Goal: Task Accomplishment & Management: Complete application form

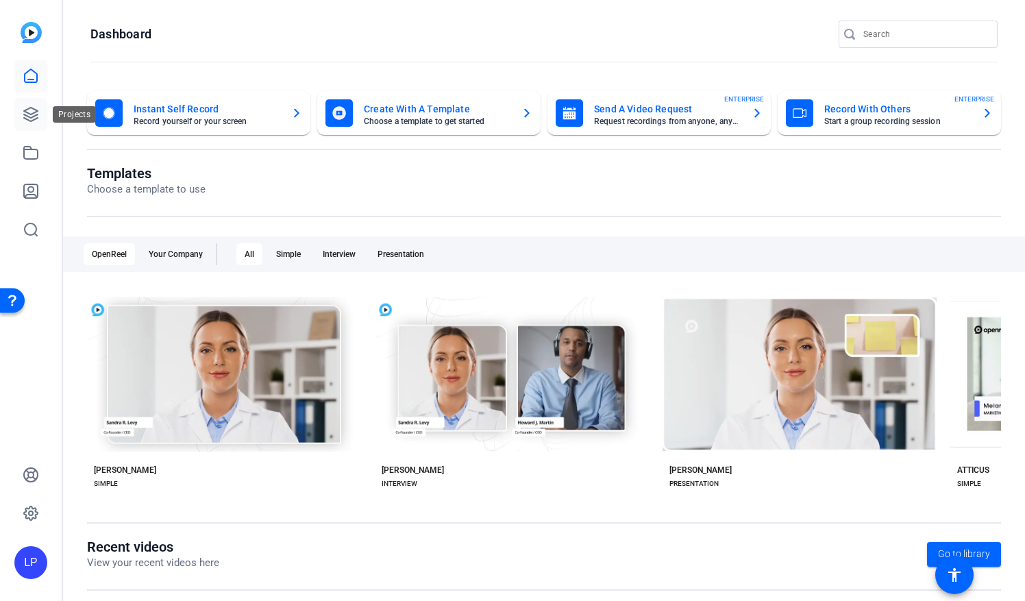
click at [29, 115] on icon at bounding box center [31, 114] width 16 height 16
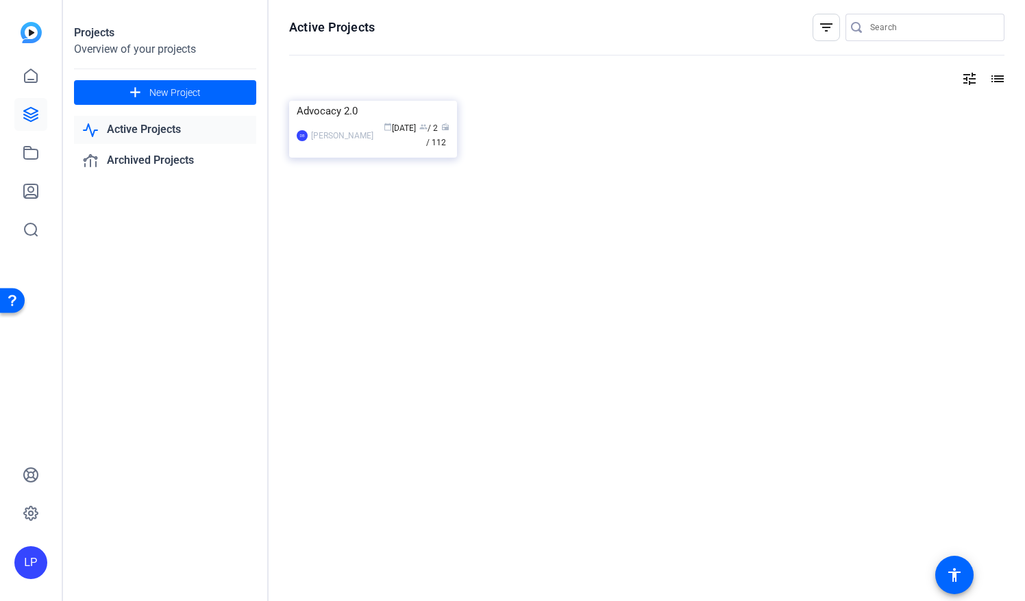
click at [145, 126] on link "Active Projects" at bounding box center [165, 130] width 182 height 28
click at [329, 121] on div "Advocacy 2.0" at bounding box center [373, 111] width 153 height 21
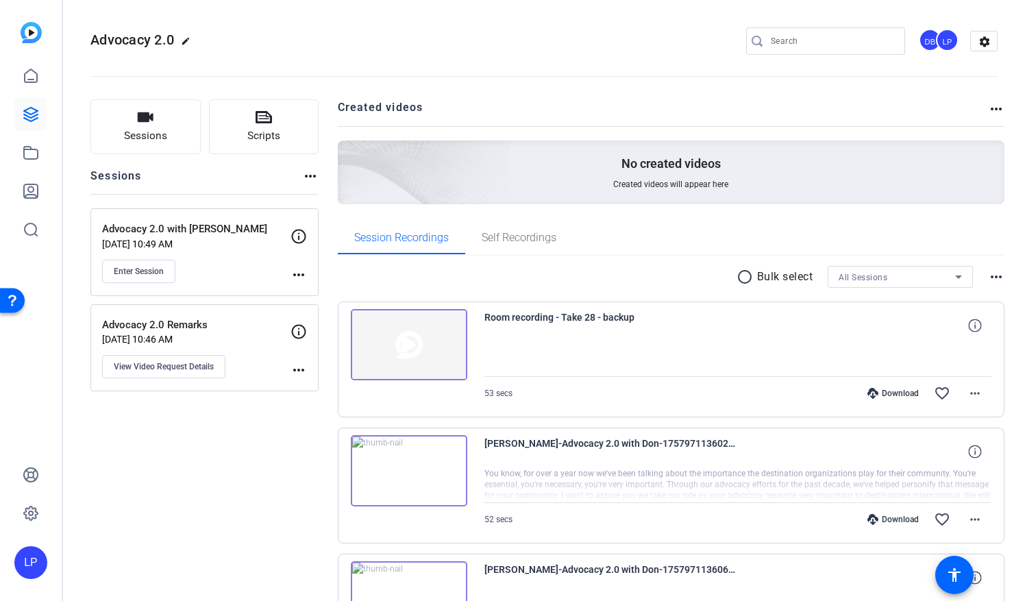
click at [308, 175] on mat-icon "more_horiz" at bounding box center [310, 176] width 16 height 16
click at [193, 167] on div at bounding box center [512, 300] width 1025 height 601
click at [135, 126] on button "Sessions" at bounding box center [145, 126] width 110 height 55
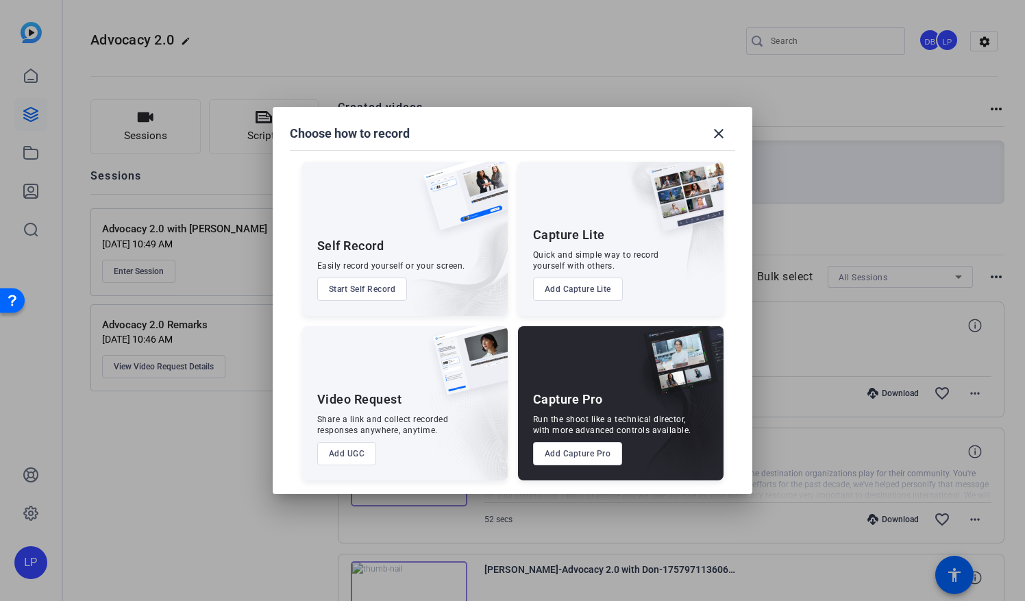
click at [175, 432] on div at bounding box center [512, 300] width 1025 height 601
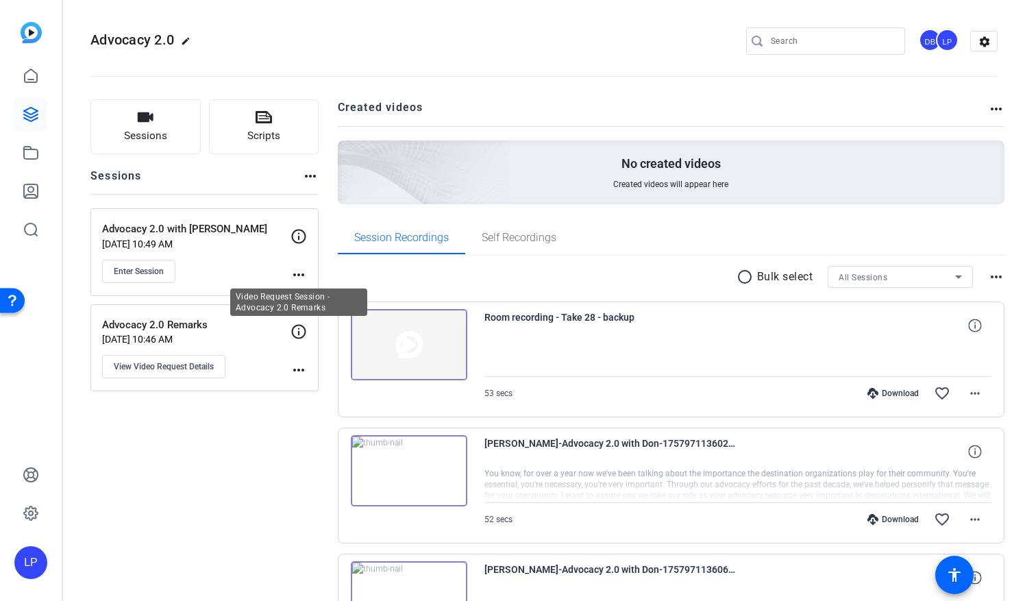
click at [301, 327] on icon at bounding box center [298, 331] width 16 height 16
click at [304, 177] on mat-icon "more_horiz" at bounding box center [310, 176] width 16 height 16
click at [129, 123] on div at bounding box center [512, 300] width 1025 height 601
click at [145, 122] on icon "button" at bounding box center [146, 117] width 16 height 10
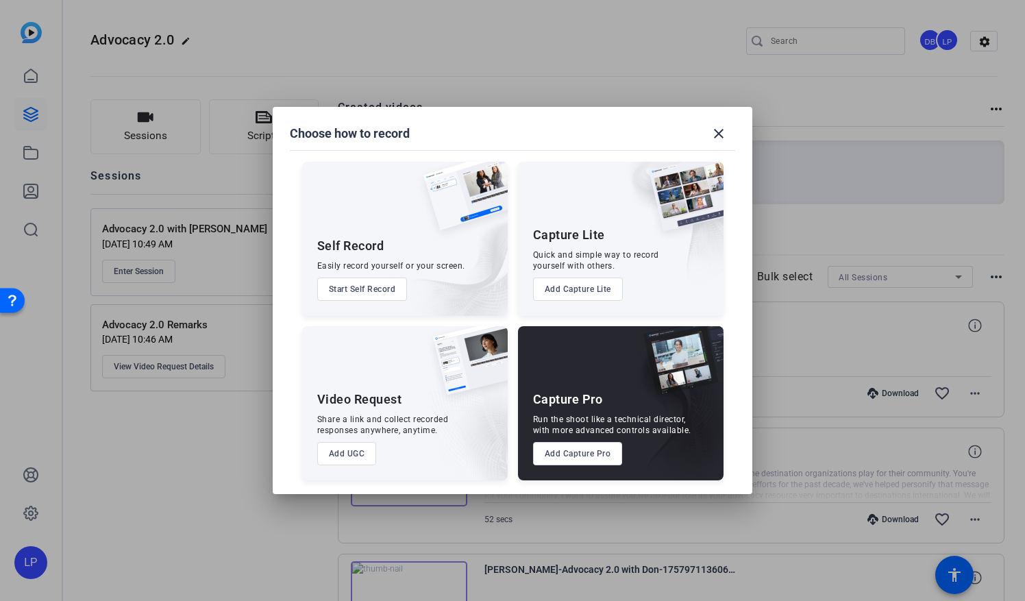
click at [382, 423] on div "Share a link and collect recorded responses anywhere, anytime." at bounding box center [383, 425] width 132 height 22
click at [366, 398] on div "Video Request" at bounding box center [359, 399] width 85 height 16
drag, startPoint x: 366, startPoint y: 398, endPoint x: 328, endPoint y: 415, distance: 42.0
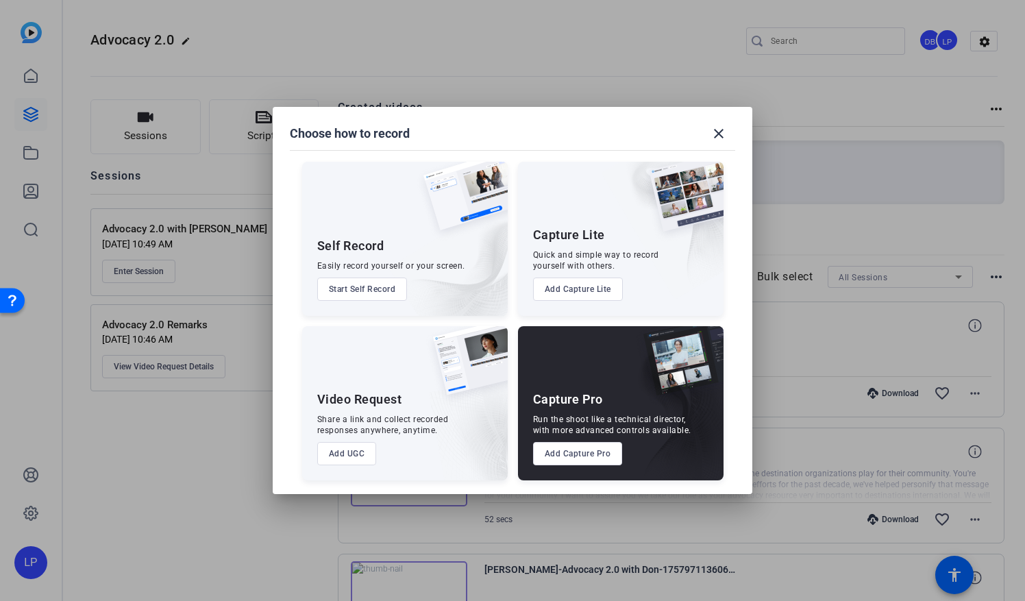
click at [328, 415] on div "Video Request Share a link and collect recorded responses anywhere, anytime. Ad…" at bounding box center [404, 403] width 205 height 154
click at [142, 119] on div at bounding box center [512, 300] width 1025 height 601
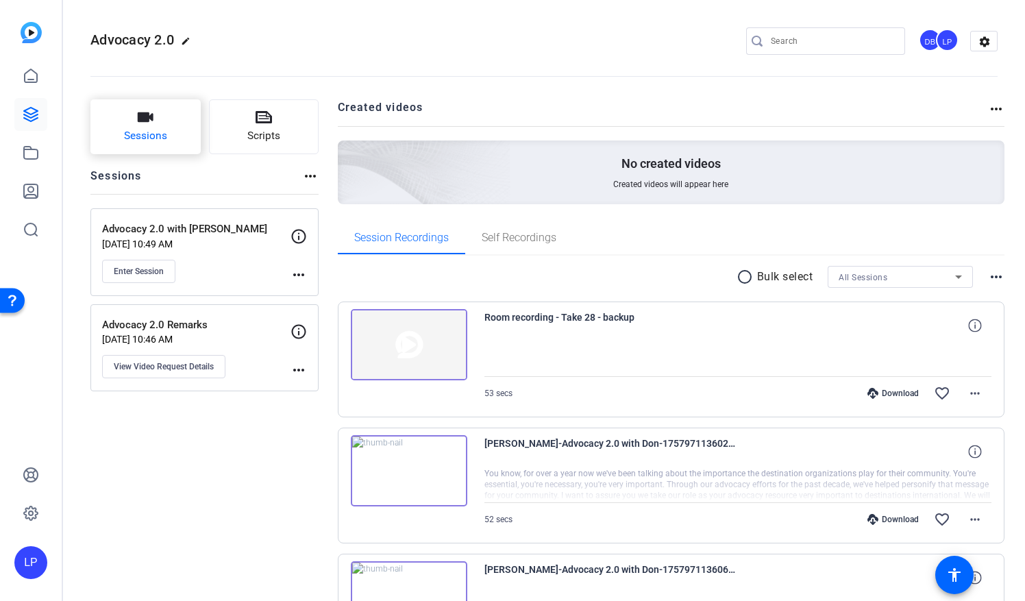
click at [142, 126] on button "Sessions" at bounding box center [145, 126] width 110 height 55
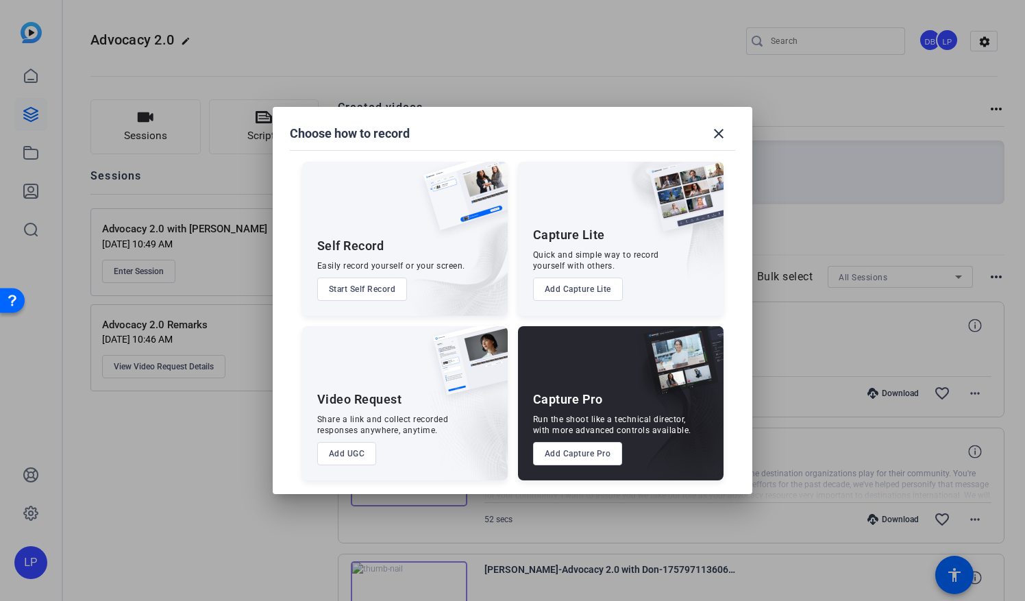
click at [374, 412] on div "Video Request Share a link and collect recorded responses anywhere, anytime. Ad…" at bounding box center [404, 403] width 205 height 154
click at [722, 138] on mat-icon "close" at bounding box center [718, 133] width 16 height 16
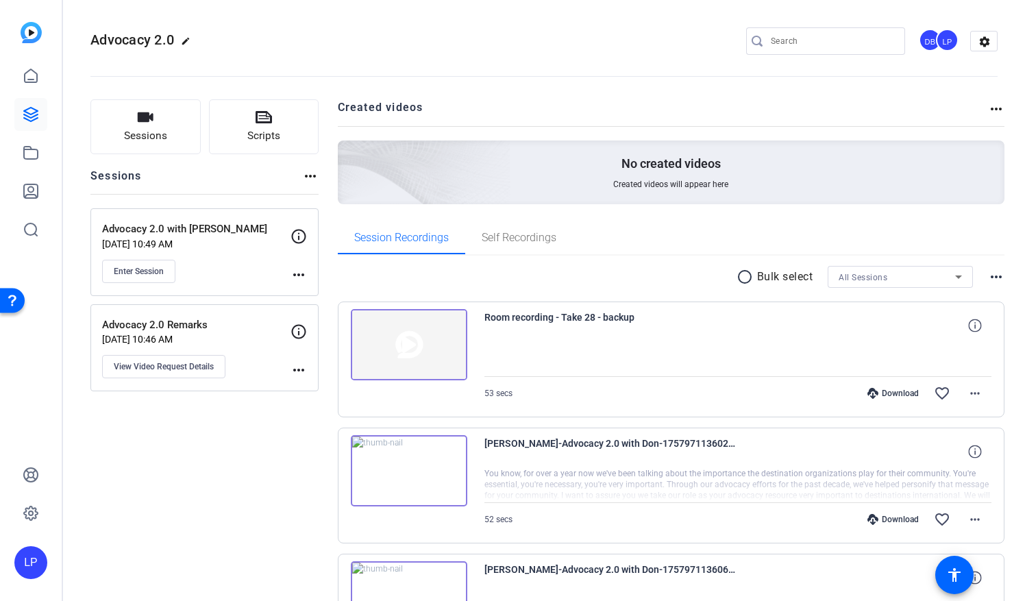
click at [308, 177] on mat-icon "more_horiz" at bounding box center [310, 176] width 16 height 16
drag, startPoint x: 308, startPoint y: 177, endPoint x: 217, endPoint y: 177, distance: 91.1
click at [217, 177] on div at bounding box center [512, 300] width 1025 height 601
click at [115, 177] on h2 "Sessions" at bounding box center [115, 181] width 51 height 26
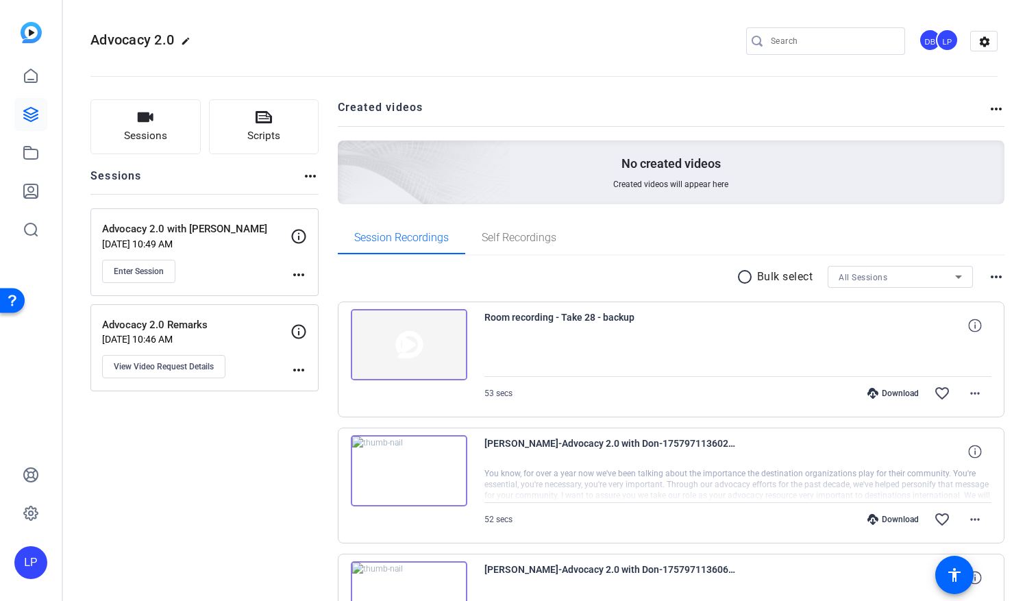
click at [988, 107] on mat-icon "more_horiz" at bounding box center [996, 109] width 16 height 16
click at [755, 113] on div at bounding box center [512, 300] width 1025 height 601
click at [121, 142] on button "Sessions" at bounding box center [145, 126] width 110 height 55
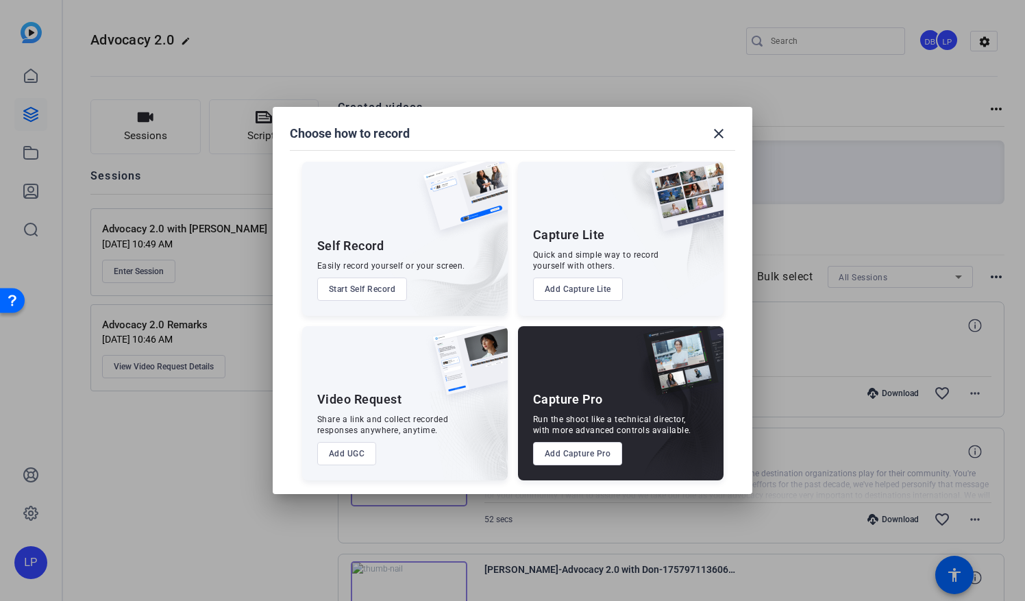
click at [186, 38] on div at bounding box center [512, 300] width 1025 height 601
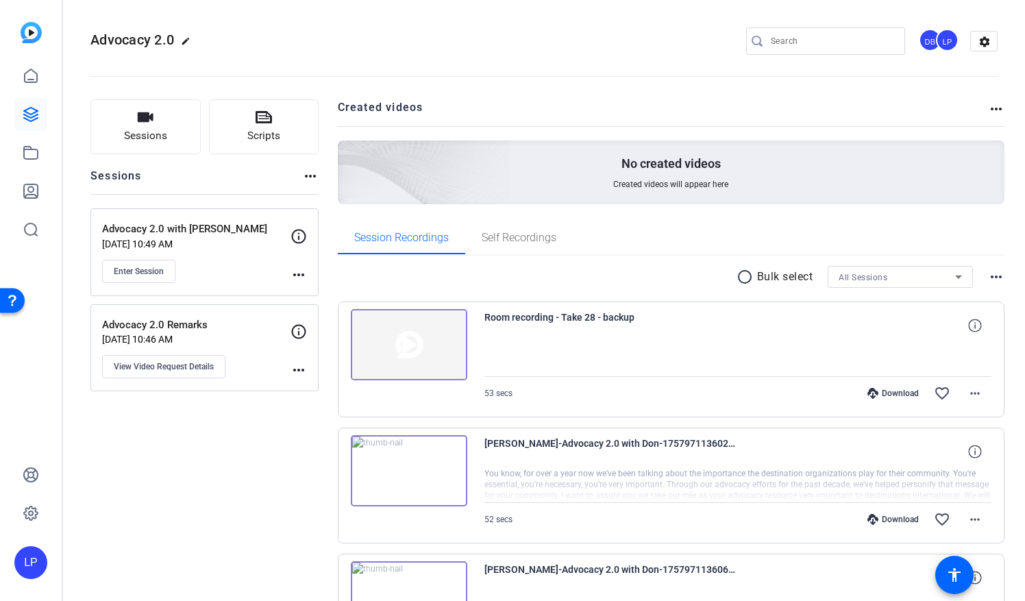
click at [186, 38] on mat-icon "edit" at bounding box center [189, 44] width 16 height 16
click at [214, 45] on span "check_circle" at bounding box center [213, 41] width 16 height 16
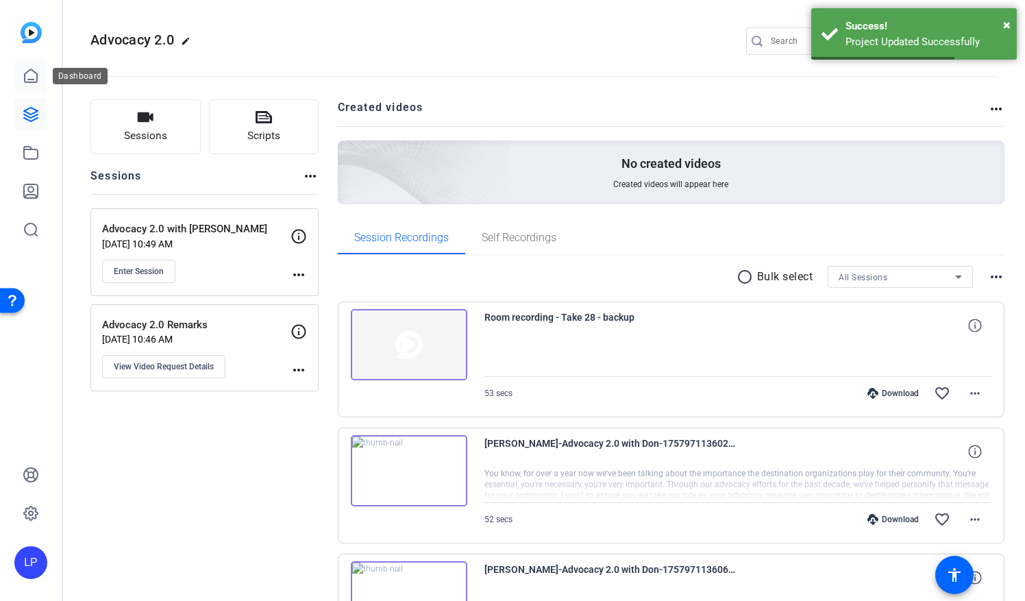
click at [23, 77] on icon at bounding box center [31, 76] width 16 height 16
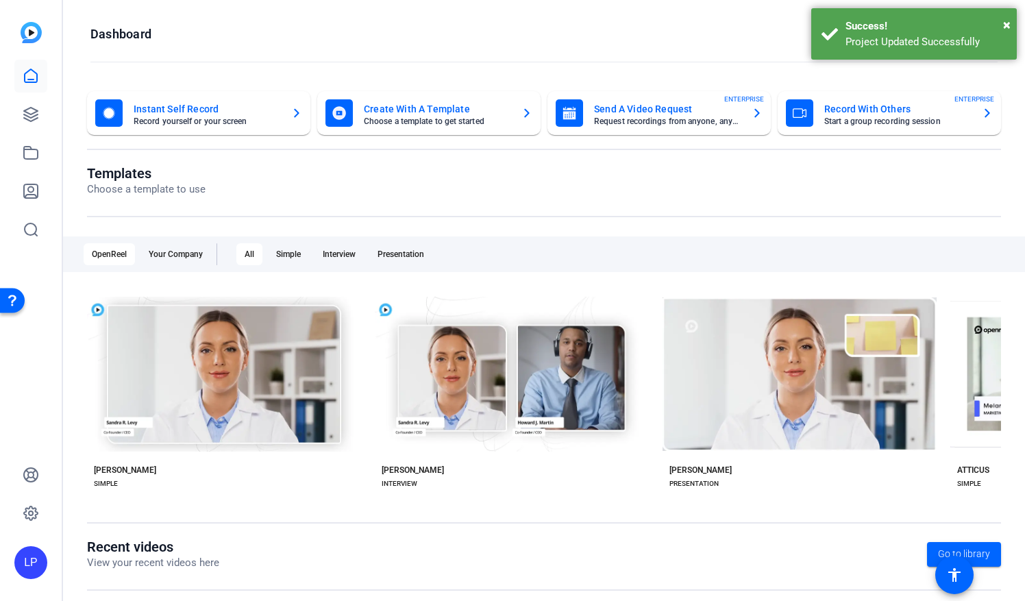
click at [649, 118] on mat-card-subtitle "Request recordings from anyone, anywhere" at bounding box center [667, 121] width 147 height 8
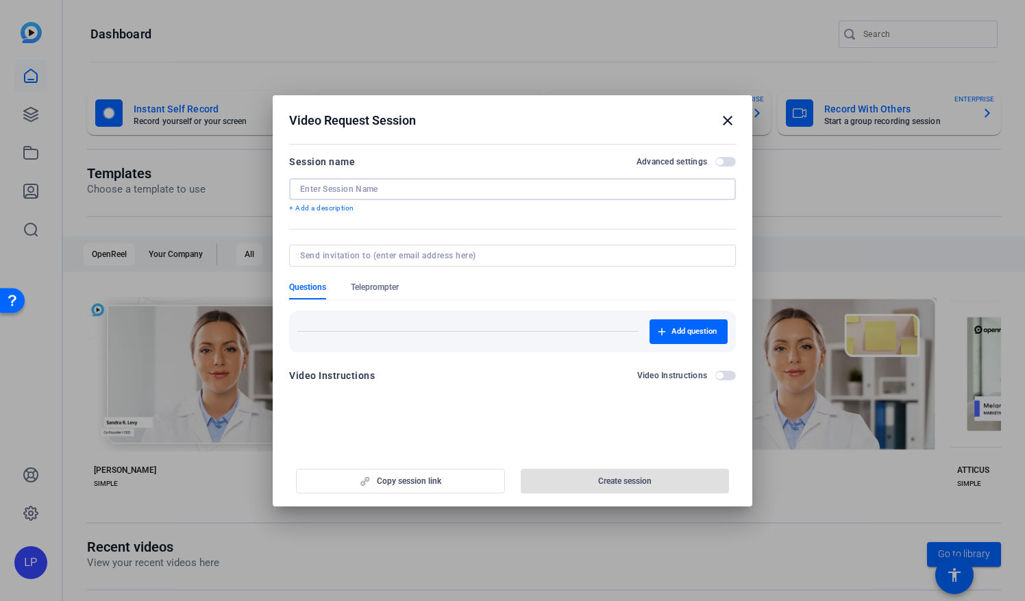
click at [454, 192] on input at bounding box center [512, 189] width 425 height 11
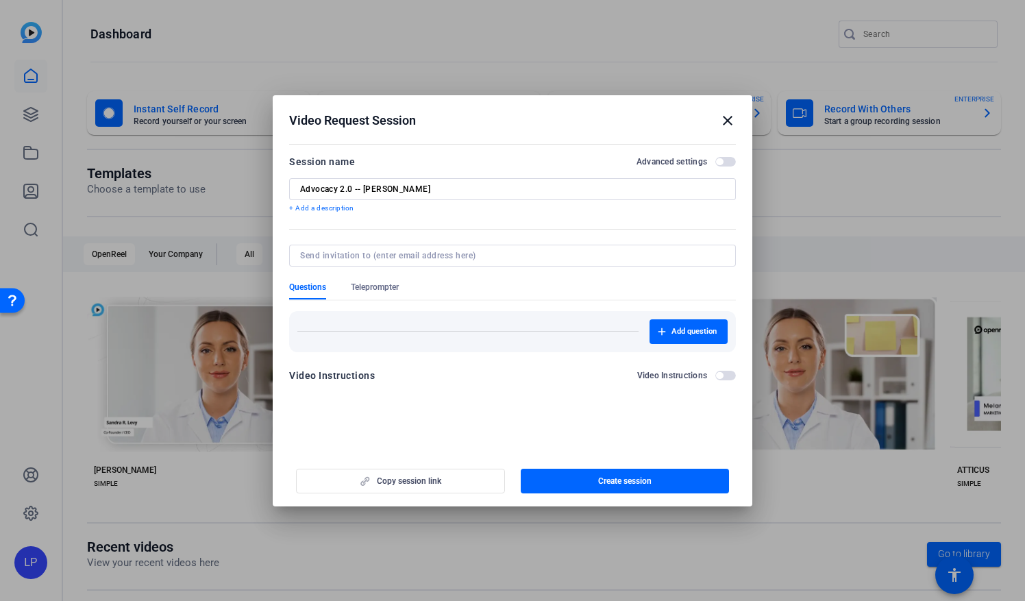
click at [725, 158] on span "button" at bounding box center [725, 162] width 21 height 10
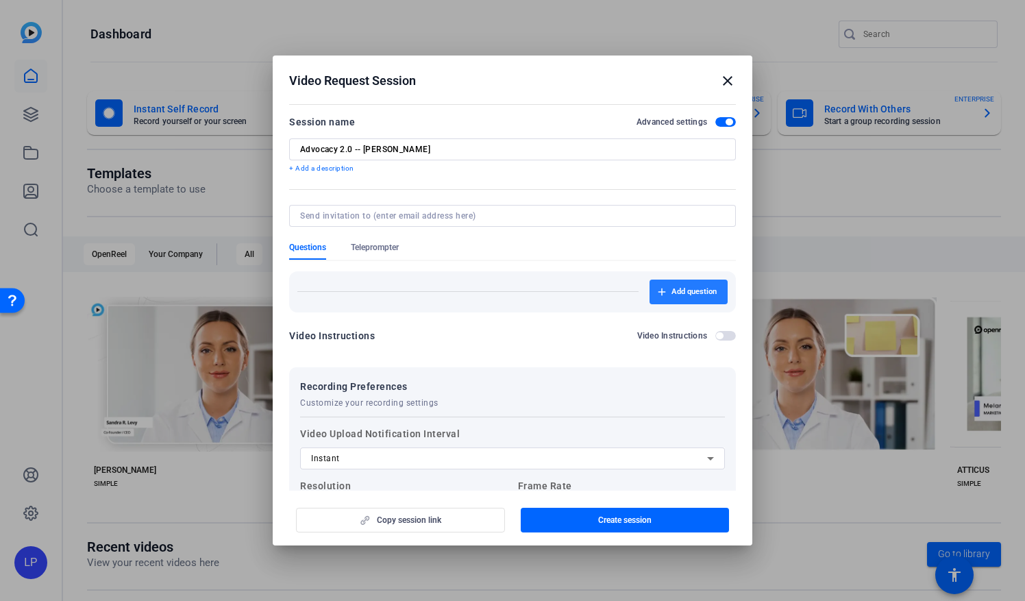
click at [671, 294] on span "Add question" at bounding box center [693, 291] width 45 height 11
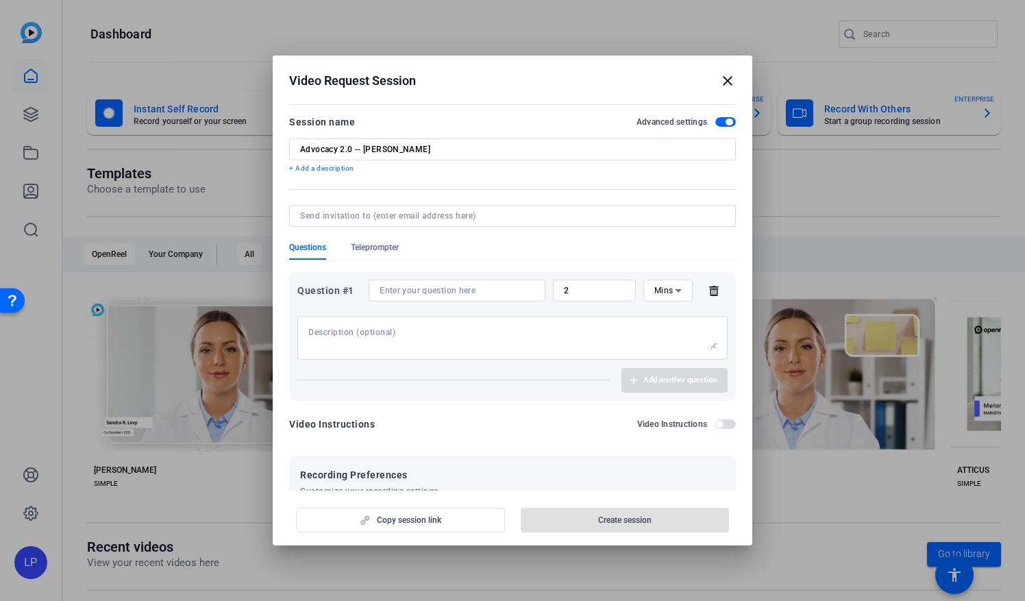
click at [402, 149] on input "Advocacy 2.0 -- [PERSON_NAME]" at bounding box center [512, 149] width 425 height 11
type input "Advocacy 2.0 -- Sophia"
click at [400, 292] on input at bounding box center [456, 290] width 155 height 11
click at [433, 294] on input at bounding box center [456, 290] width 155 height 11
paste input "What does this refreshed advocacy initiative mean for the future of our industr…"
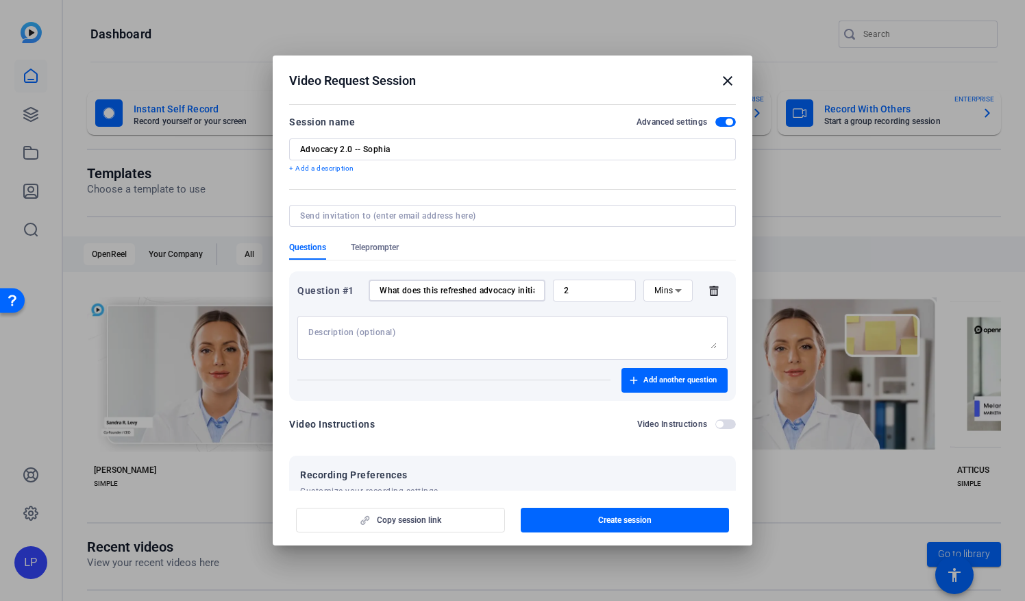
scroll to position [0, 165]
type input "What does this refreshed advocacy initiative mean for the future of our industr…"
drag, startPoint x: 577, startPoint y: 292, endPoint x: 526, endPoint y: 293, distance: 50.7
click at [526, 293] on div "Question #1 What does this refreshed advocacy initiative mean for the future of…" at bounding box center [512, 290] width 430 height 22
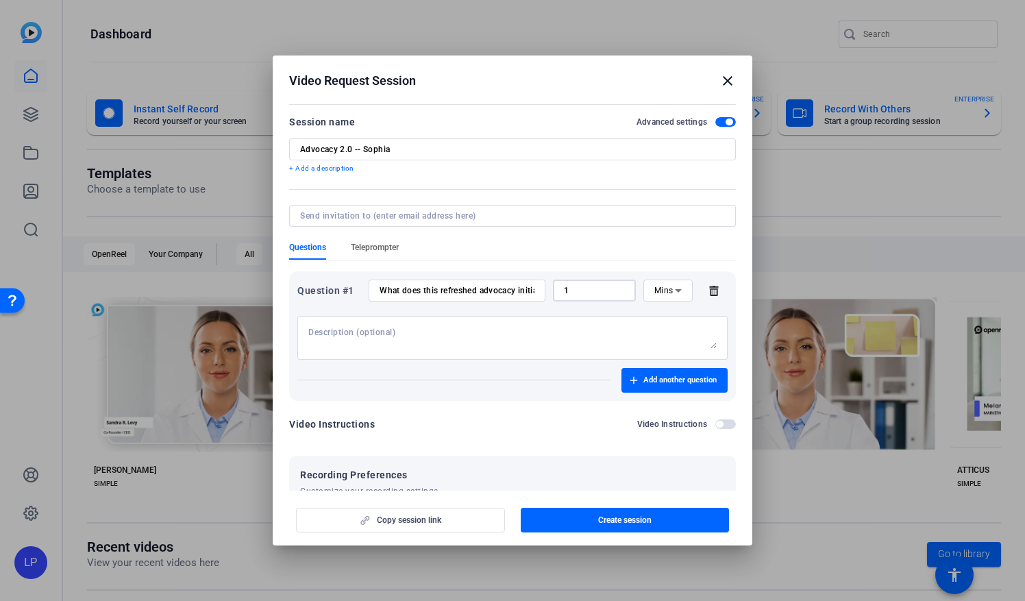
type input "1"
click at [375, 247] on span "Teleprompter" at bounding box center [375, 247] width 48 height 11
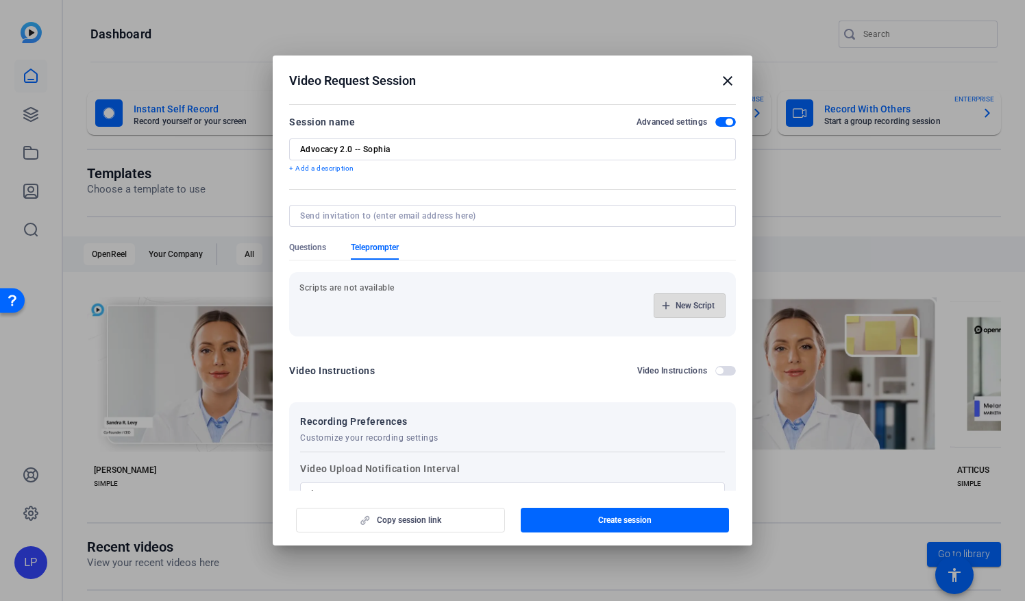
click at [685, 305] on span "New Script" at bounding box center [694, 305] width 39 height 11
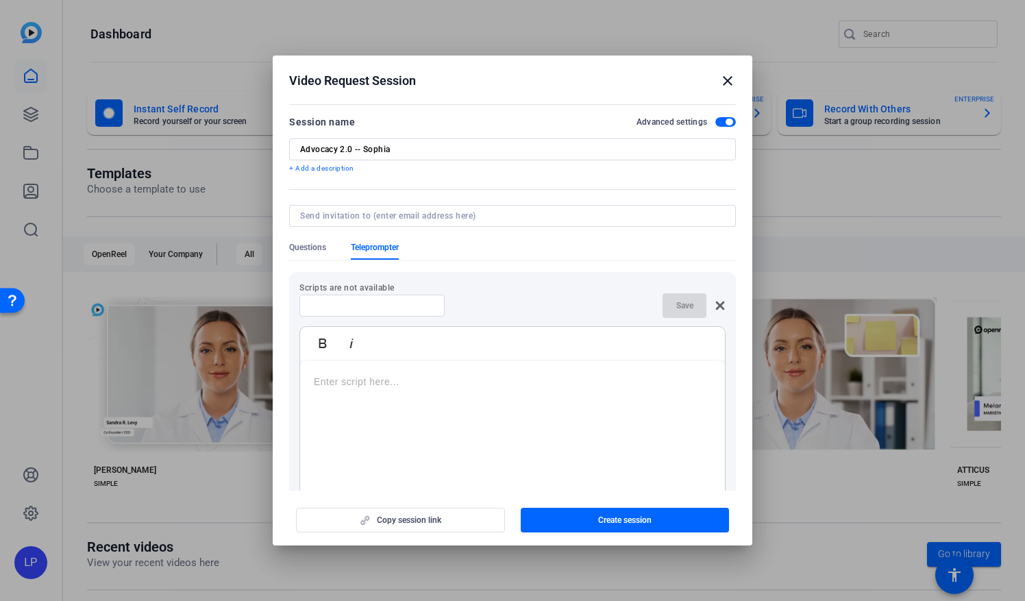
click at [338, 382] on p at bounding box center [512, 381] width 397 height 15
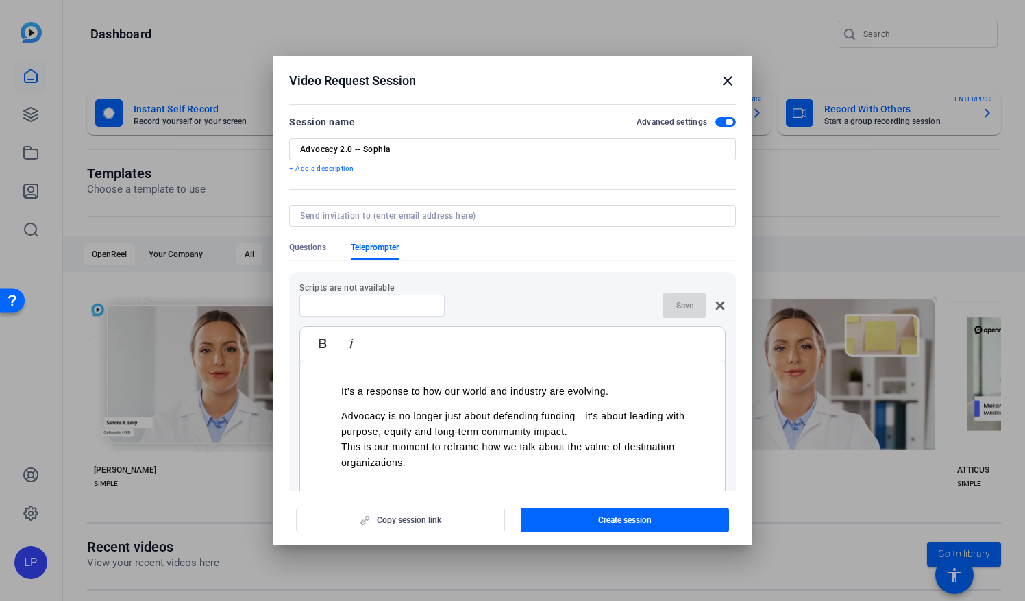
click at [341, 389] on p "It’s a response to how our world and industry are evolving." at bounding box center [526, 391] width 370 height 15
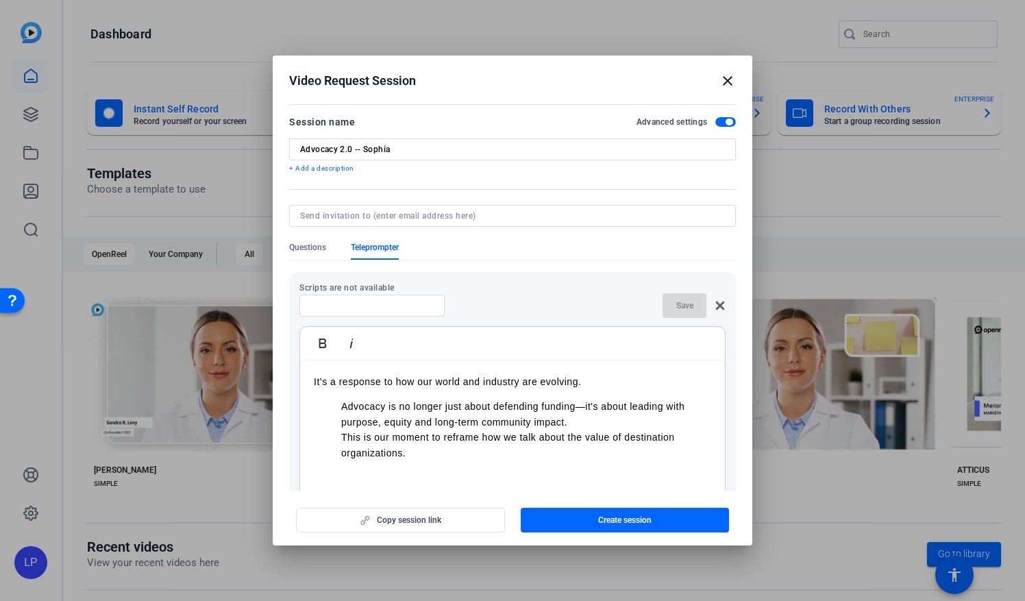
click at [343, 405] on p "Advocacy is no longer just about defending funding—it's about leading with purp…" at bounding box center [526, 414] width 370 height 31
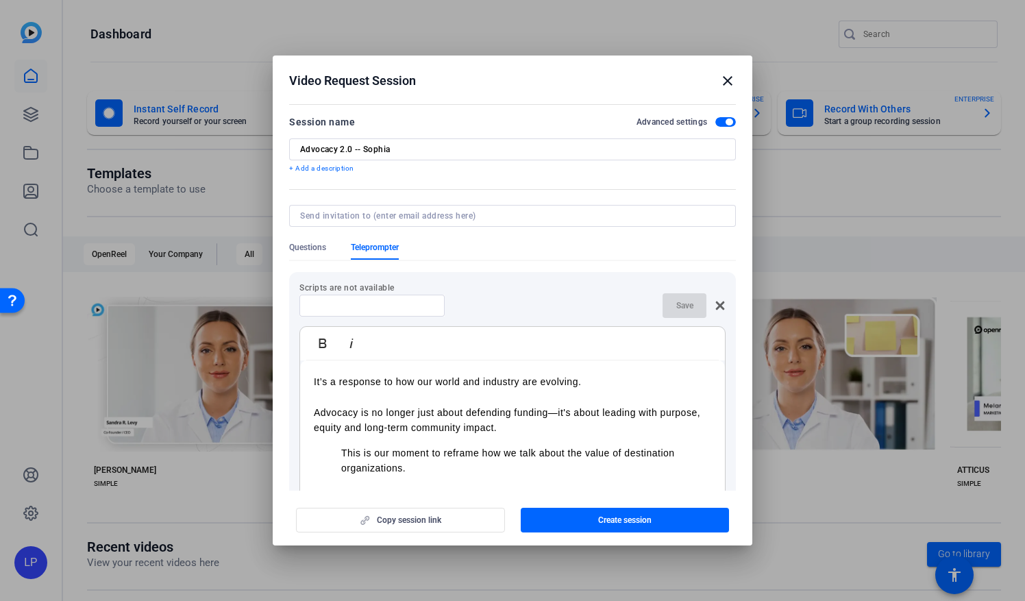
click at [342, 449] on p "This is our moment to reframe how we talk about the value of destination organi…" at bounding box center [526, 460] width 370 height 31
click at [538, 292] on p "Scripts are not available" at bounding box center [512, 287] width 426 height 11
click at [302, 249] on span "Questions" at bounding box center [307, 247] width 37 height 11
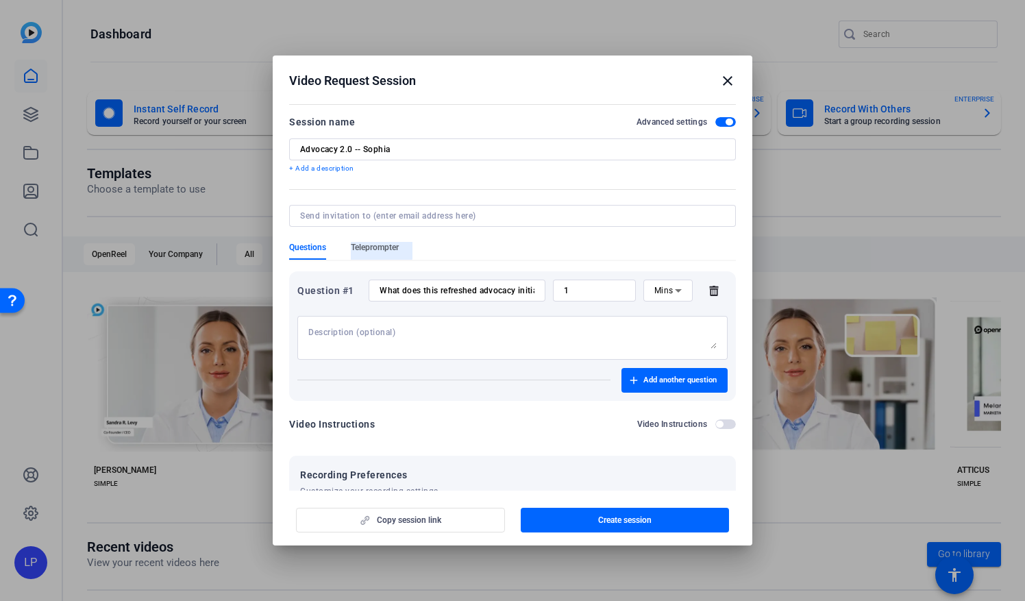
click at [371, 248] on span "Teleprompter" at bounding box center [375, 247] width 48 height 11
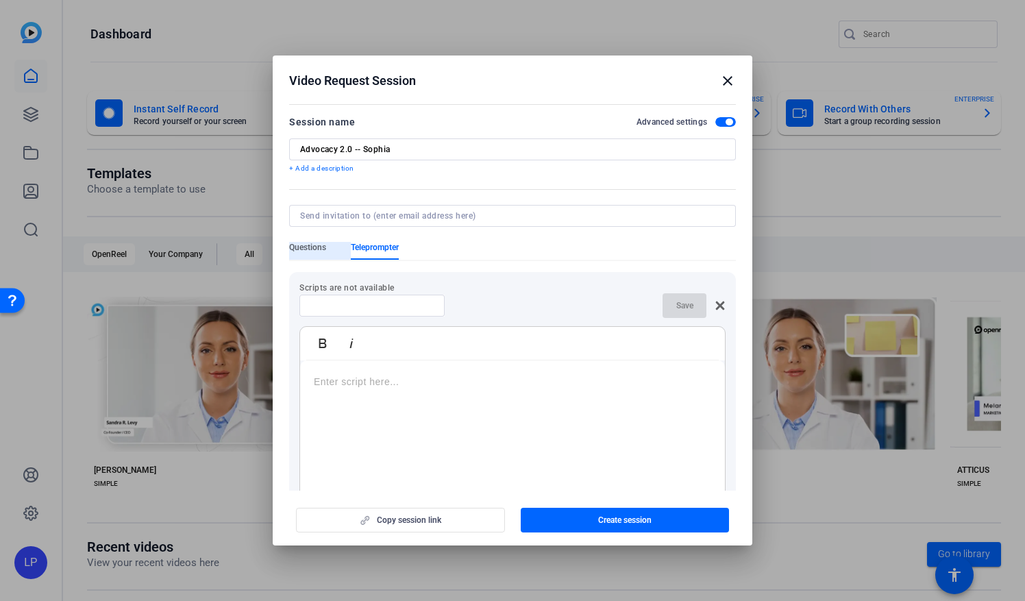
click at [309, 245] on span "Questions" at bounding box center [307, 247] width 37 height 11
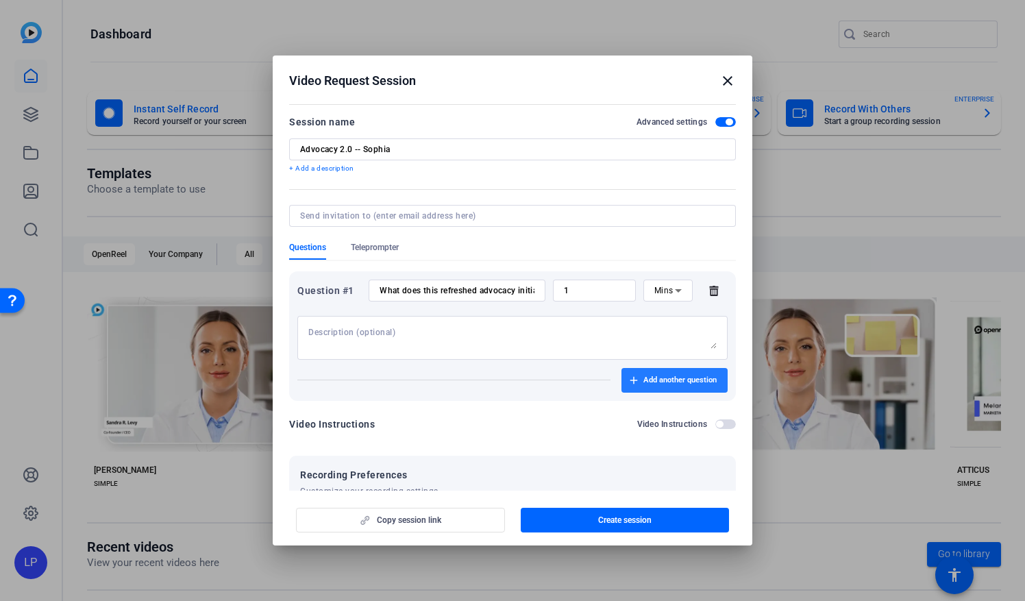
click at [673, 378] on span "Add another question" at bounding box center [679, 380] width 73 height 11
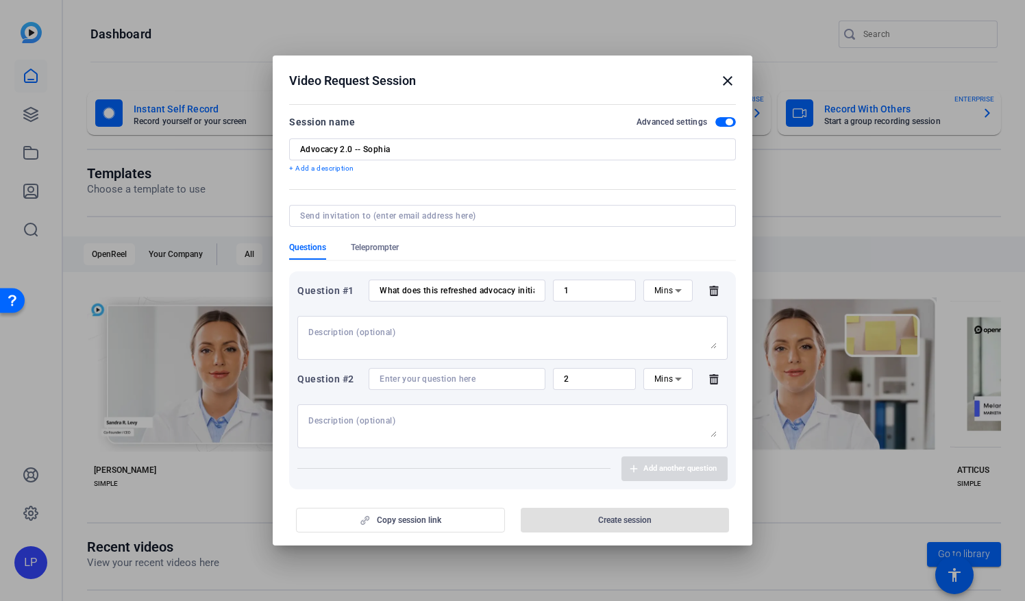
click at [410, 375] on input at bounding box center [456, 378] width 155 height 11
paste input "How does DI now define “advocacy” through a leadership and impact lens?"
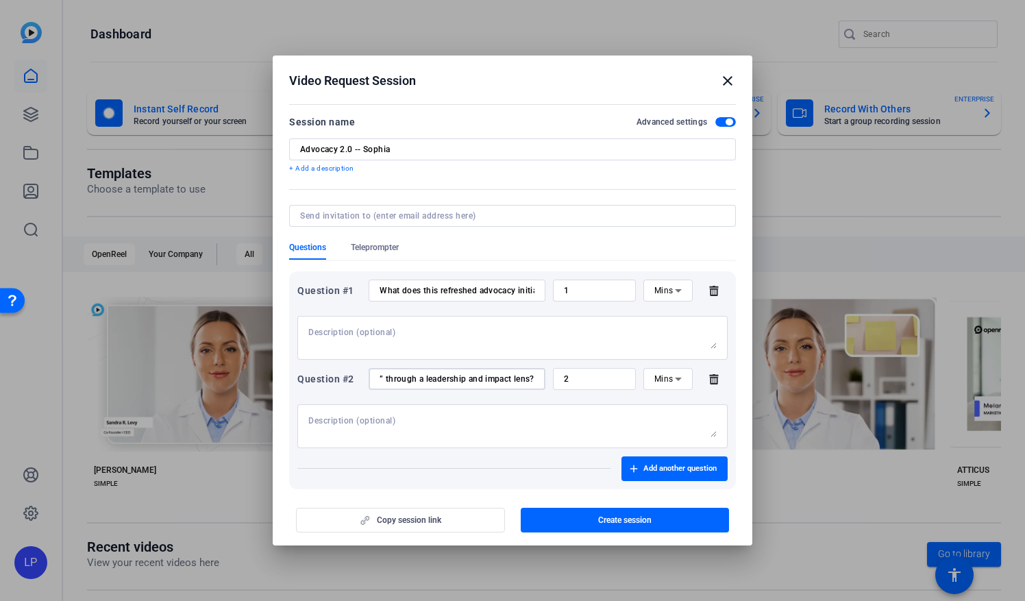
type input "How does DI now define “advocacy” through a leadership and impact lens?"
drag, startPoint x: 584, startPoint y: 381, endPoint x: 546, endPoint y: 381, distance: 37.7
click at [546, 381] on div "Question #2 How does DI now define “advocacy” through a leadership and impact l…" at bounding box center [512, 379] width 430 height 22
type input "1"
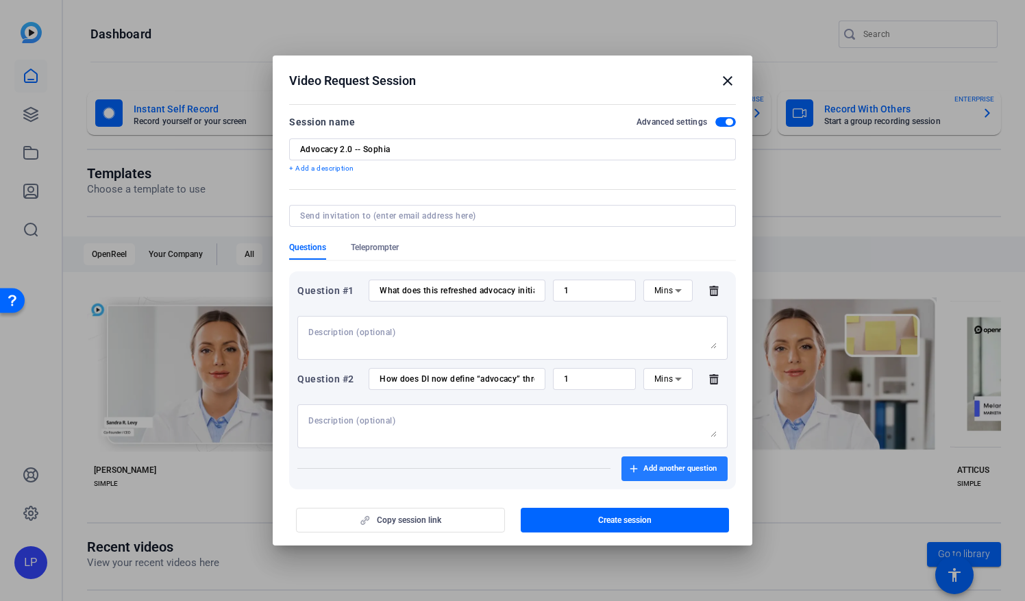
click at [649, 466] on span "Add another question" at bounding box center [679, 468] width 73 height 11
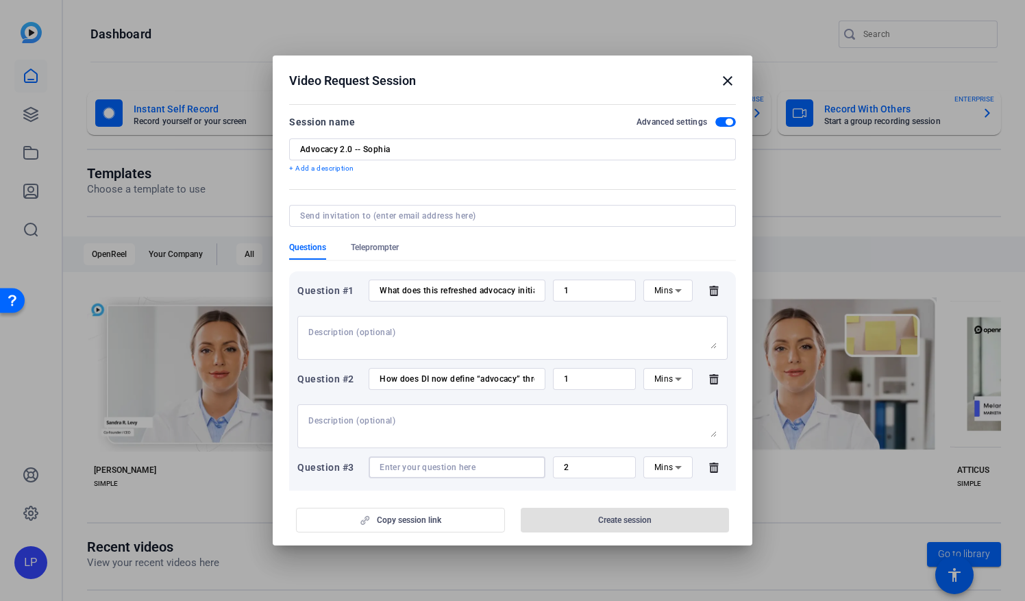
click at [395, 466] on input at bounding box center [456, 467] width 155 height 11
paste input "Can you walk us through the core framework that guides this work?"
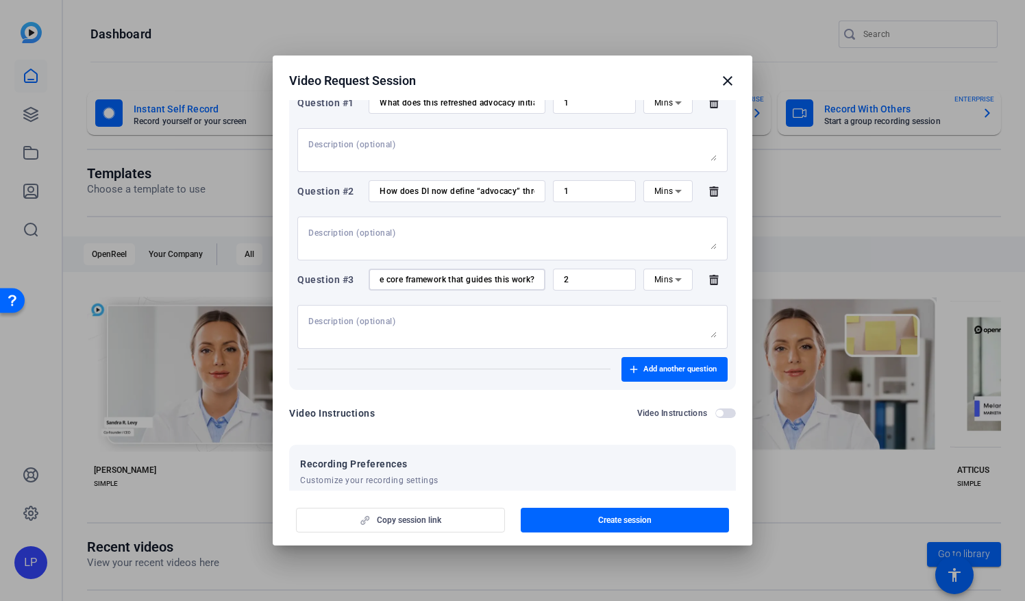
scroll to position [205, 0]
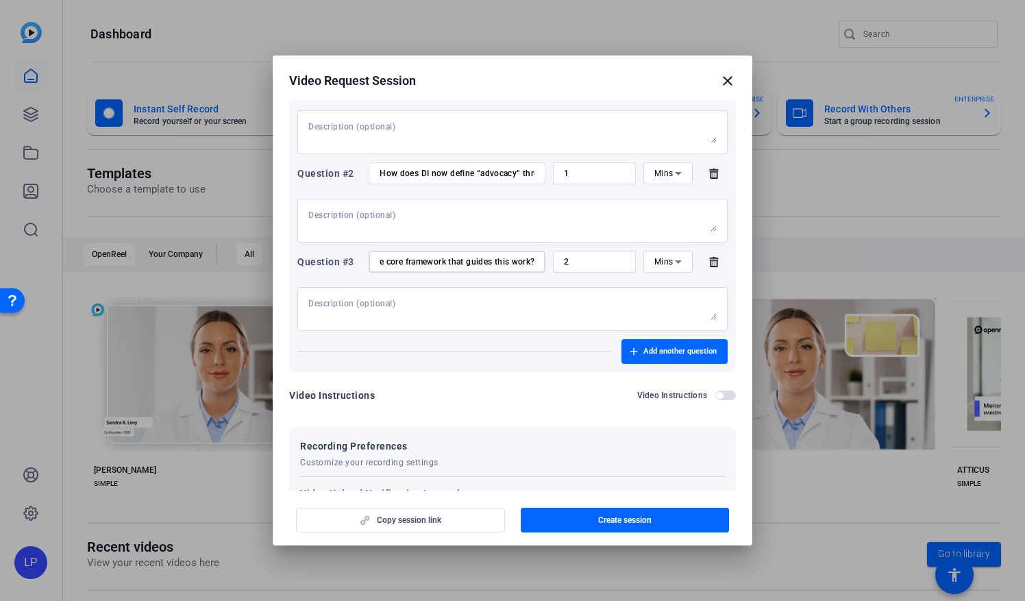
type input "Can you walk us through the core framework that guides this work?"
click at [579, 267] on div "2" at bounding box center [594, 262] width 61 height 22
type input "1"
click at [643, 355] on span "Add another question" at bounding box center [679, 351] width 73 height 11
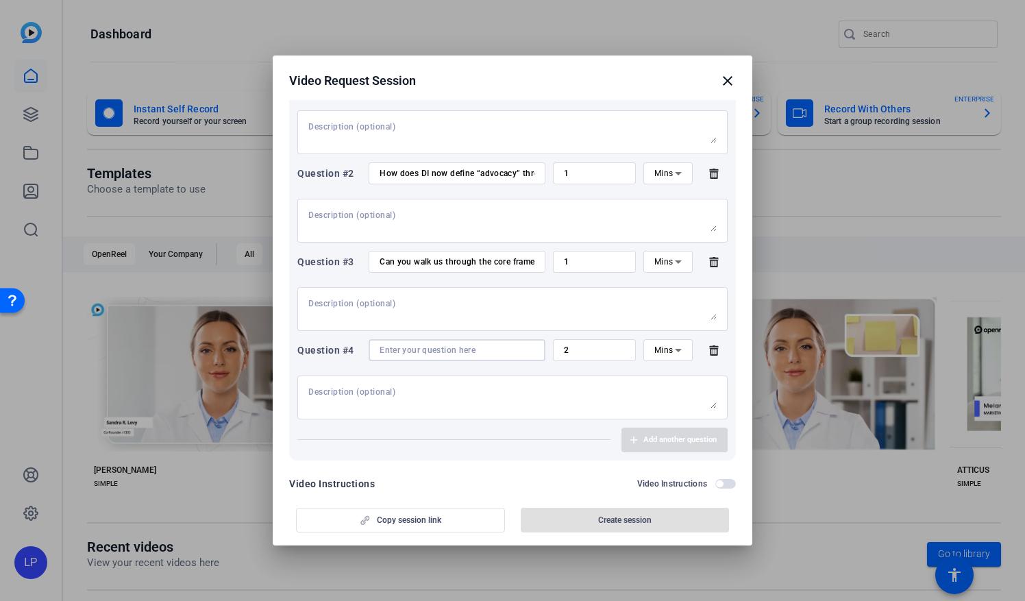
click at [434, 353] on input at bounding box center [456, 350] width 155 height 11
paste input "What’s the vision behind the new tools and professional development opportuniti…"
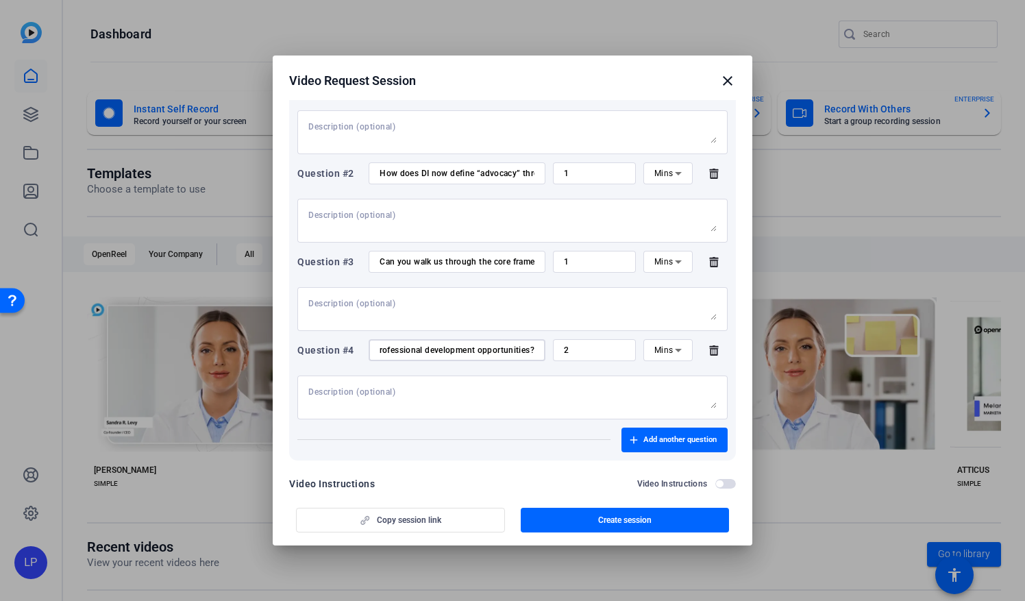
type input "What’s the vision behind the new tools and professional development opportuniti…"
click at [576, 355] on input "2" at bounding box center [594, 350] width 61 height 11
type input "1"
click at [646, 442] on span "Add another question" at bounding box center [679, 439] width 73 height 11
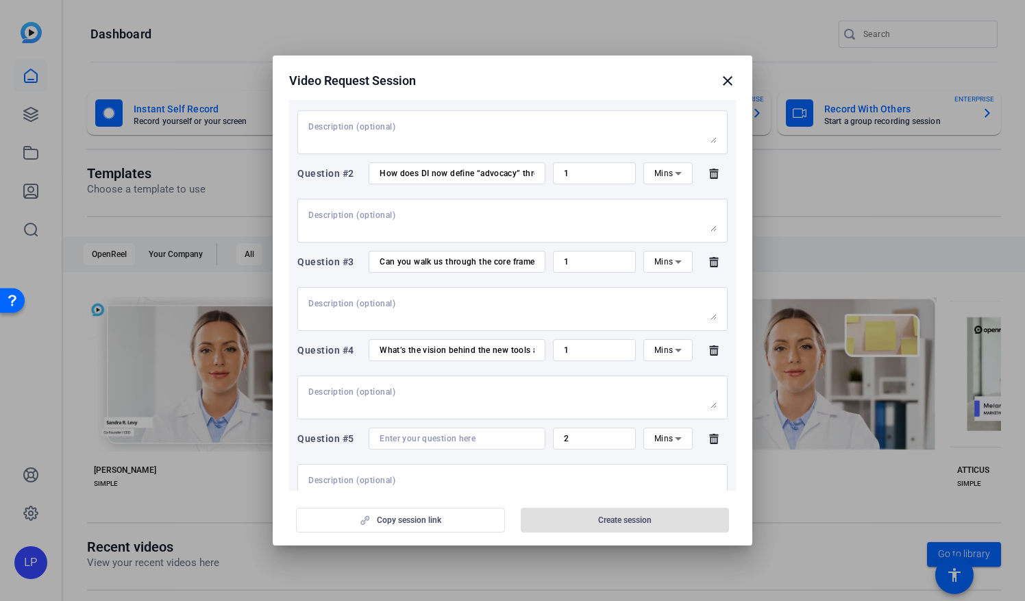
click at [397, 436] on input at bounding box center [456, 438] width 155 height 11
paste input "Final thought: What should members feel as this campaign launches?"
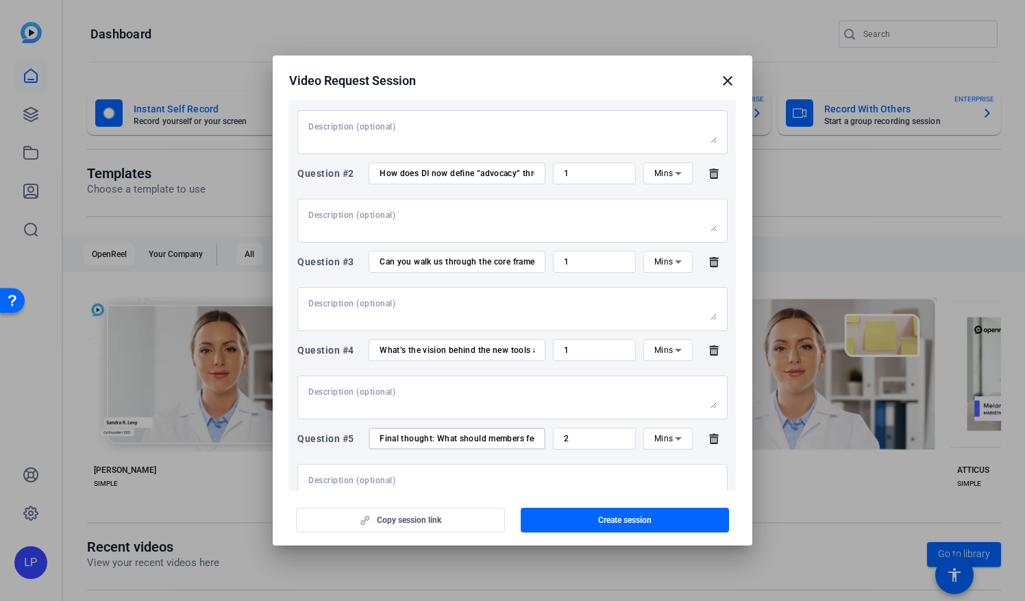
scroll to position [0, 121]
type input "Final thought: What should members feel as this campaign launches?"
drag, startPoint x: 570, startPoint y: 440, endPoint x: 555, endPoint y: 445, distance: 15.0
click at [555, 445] on div "2" at bounding box center [594, 438] width 83 height 22
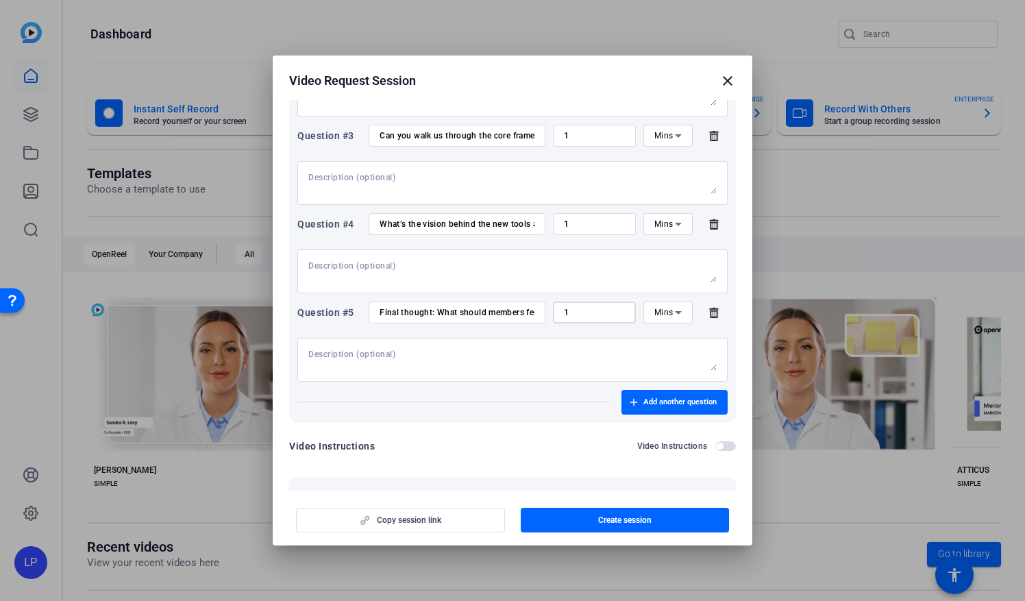
scroll to position [342, 0]
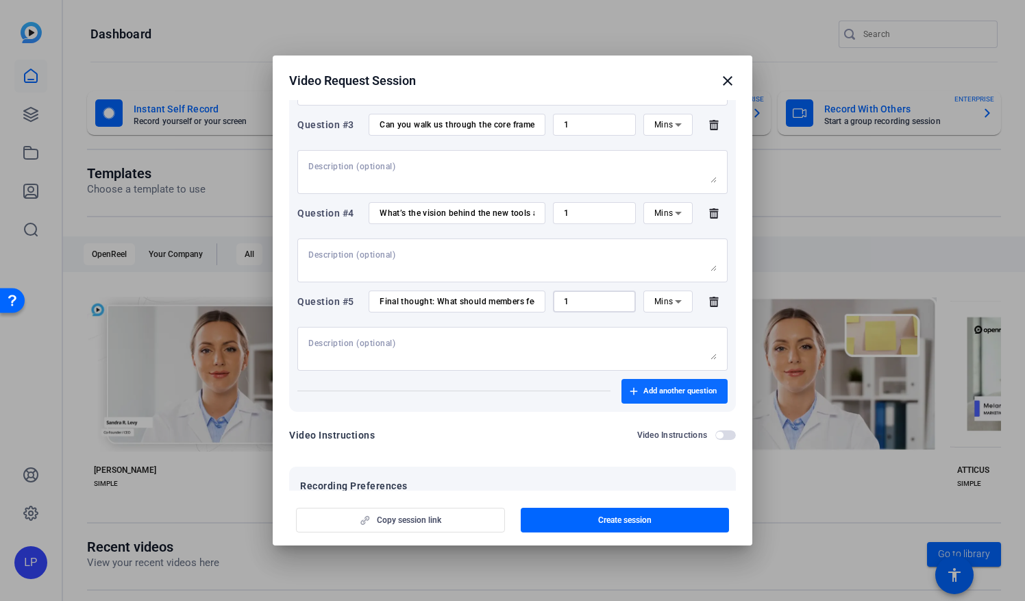
type input "1"
click at [678, 395] on span "Add another question" at bounding box center [679, 391] width 73 height 11
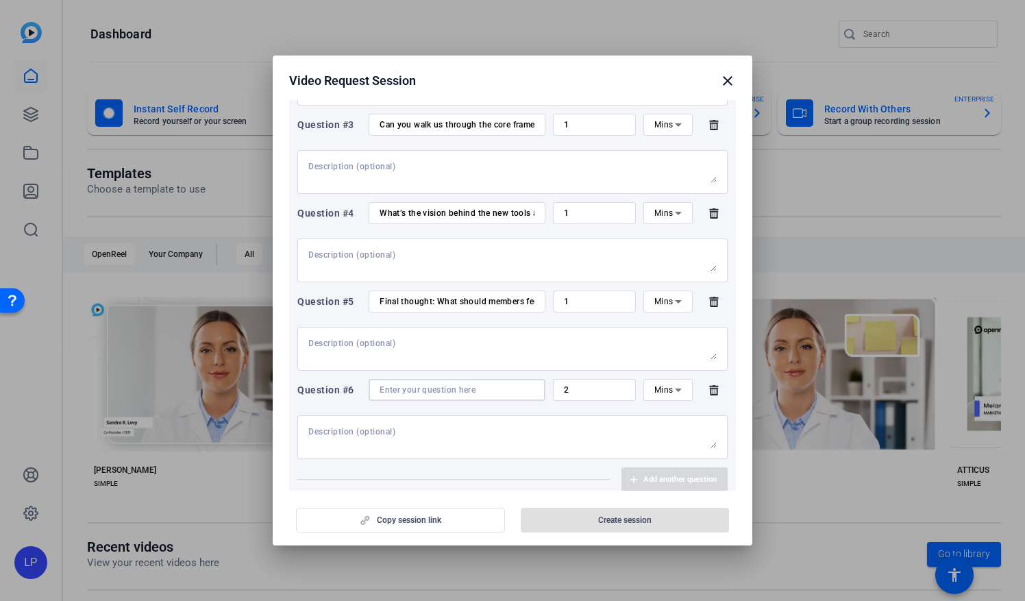
click at [403, 392] on input at bounding box center [456, 389] width 155 height 11
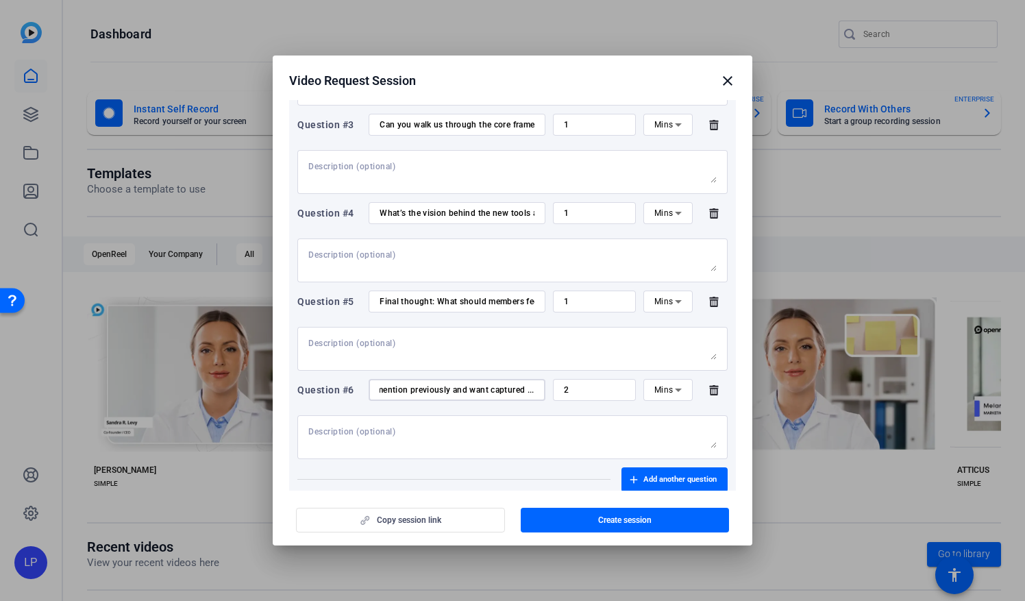
scroll to position [0, 99]
type input "Anything you forgot to mention previously and want captured ..."
drag, startPoint x: 584, startPoint y: 390, endPoint x: 553, endPoint y: 392, distance: 30.9
click at [553, 392] on div "2" at bounding box center [594, 390] width 83 height 22
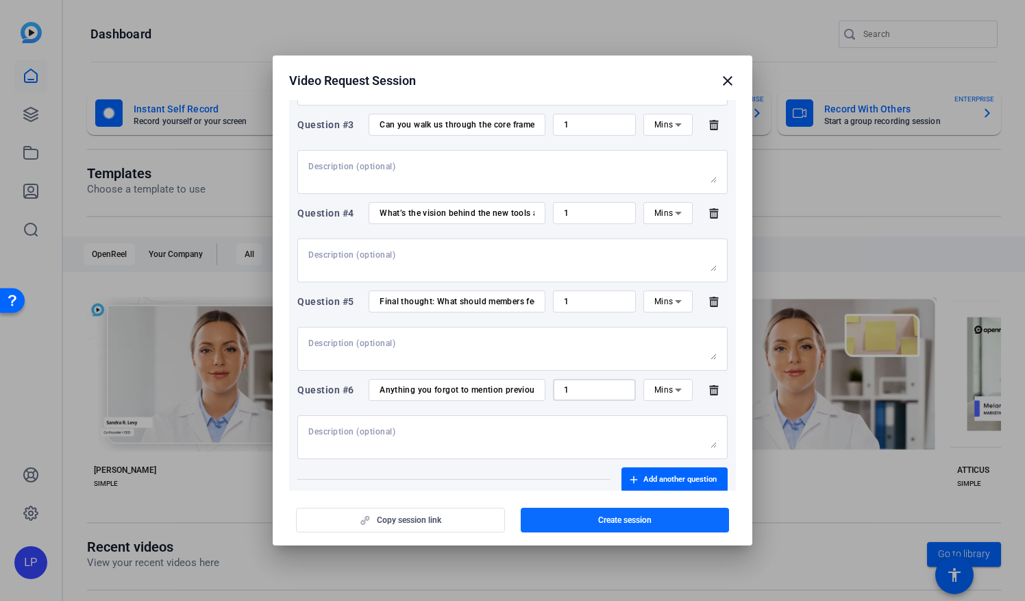
type input "1"
click at [562, 522] on span "button" at bounding box center [625, 519] width 209 height 33
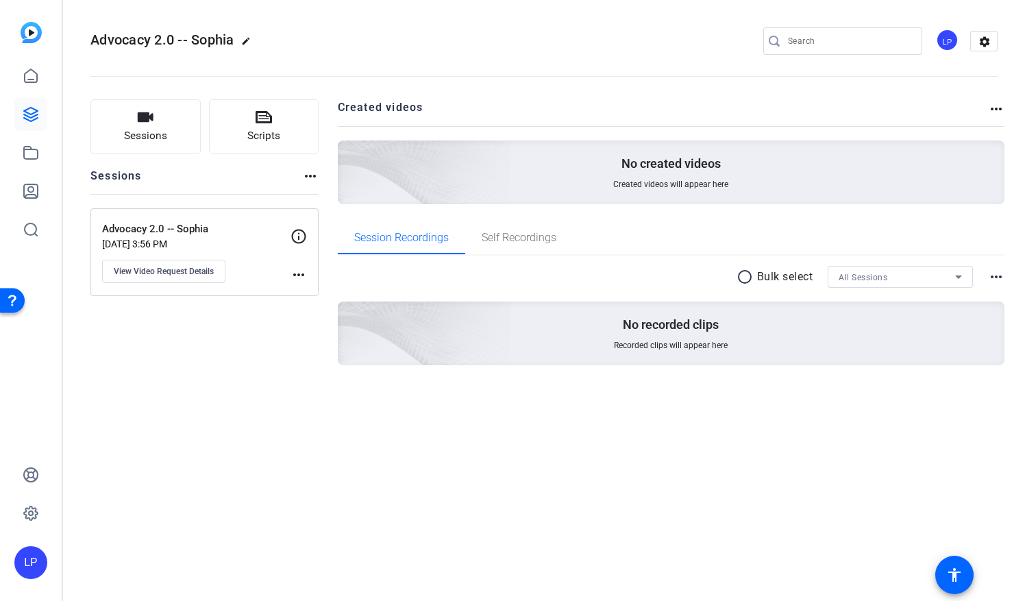
click at [299, 271] on mat-icon "more_horiz" at bounding box center [298, 274] width 16 height 16
click at [188, 276] on div at bounding box center [512, 300] width 1025 height 601
click at [184, 270] on span "View Video Request Details" at bounding box center [164, 271] width 100 height 11
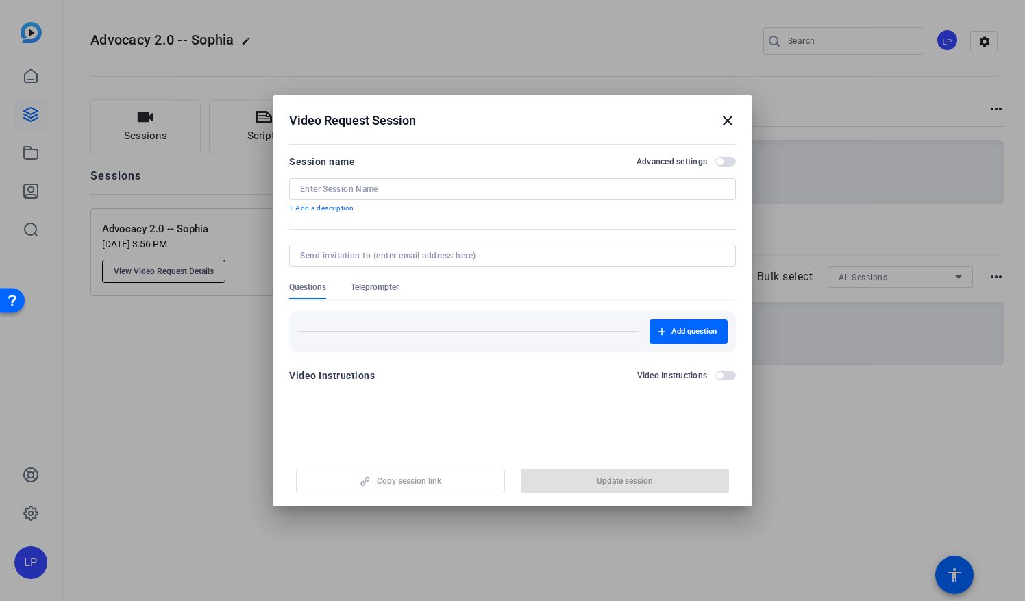
type input "Advocacy 2.0 -- Sophia"
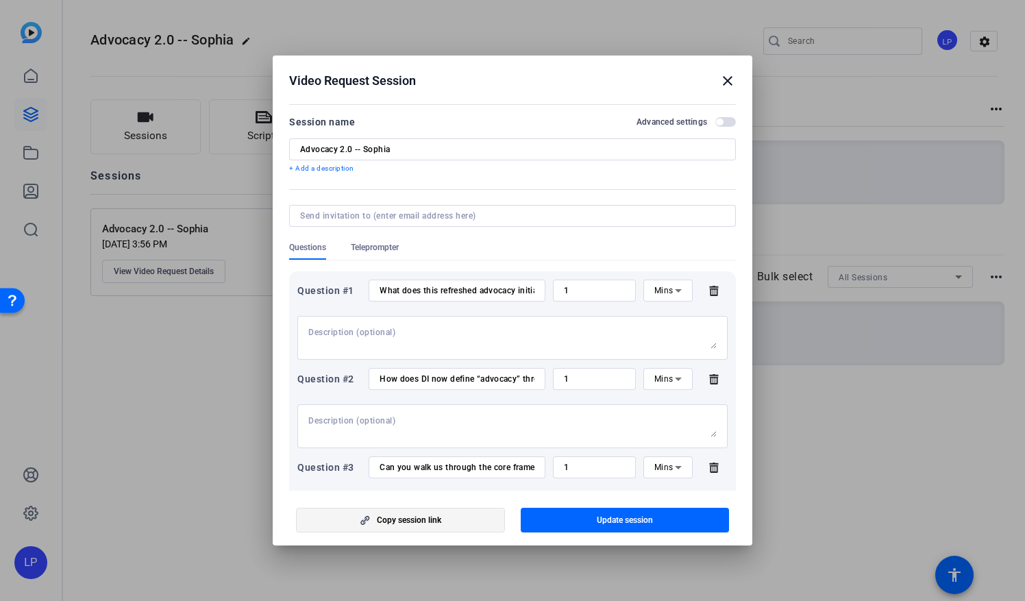
click at [405, 521] on span "Copy session link" at bounding box center [409, 519] width 64 height 11
click at [338, 219] on input at bounding box center [509, 215] width 419 height 11
type input "[EMAIL_ADDRESS][DOMAIN_NAME]"
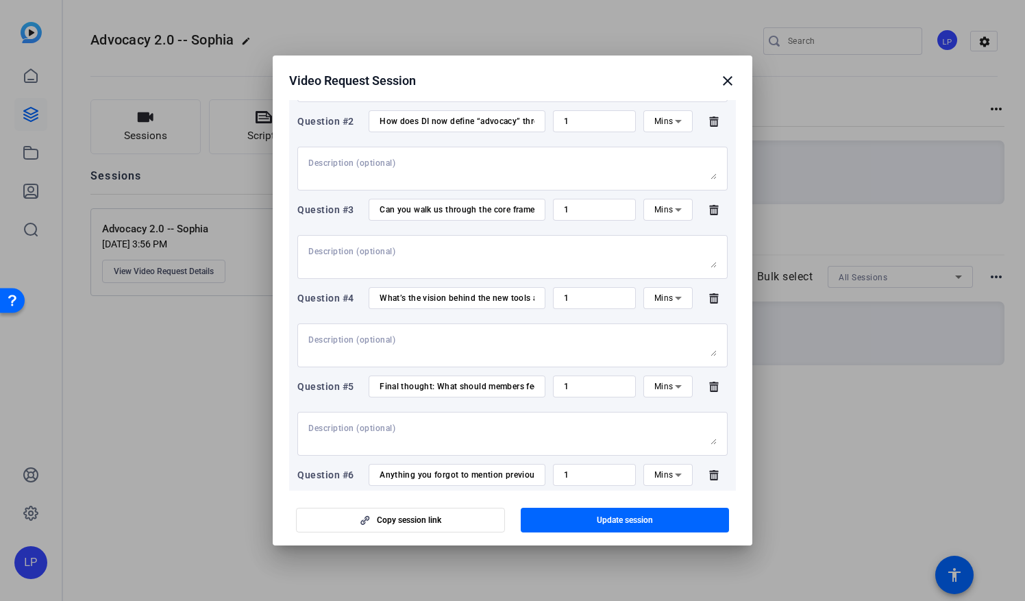
scroll to position [423, 0]
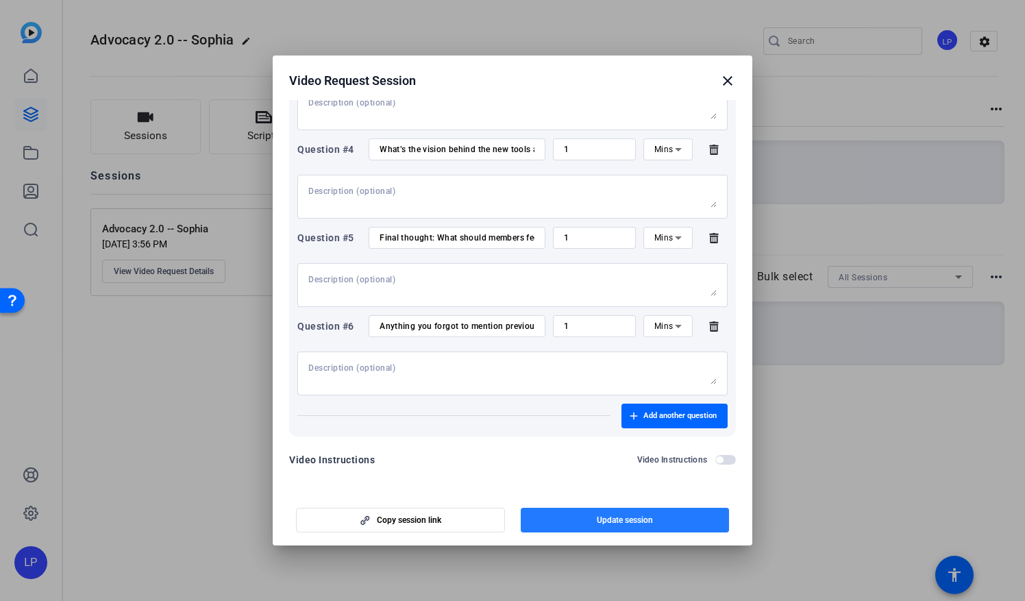
click at [603, 517] on span "Update session" at bounding box center [625, 519] width 56 height 11
click at [729, 77] on mat-icon "close" at bounding box center [727, 81] width 16 height 16
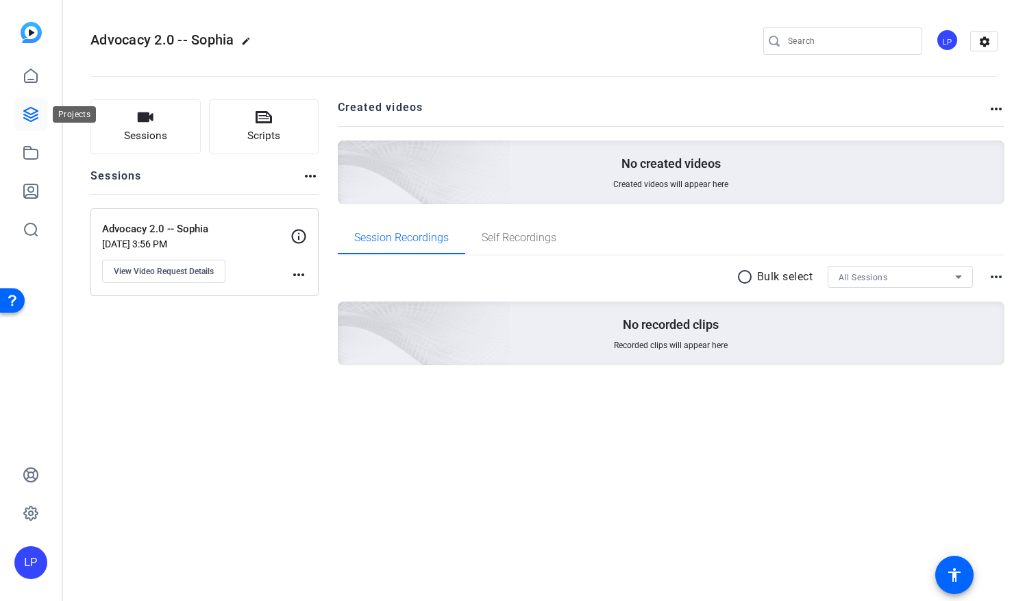
click at [27, 111] on icon at bounding box center [31, 114] width 16 height 16
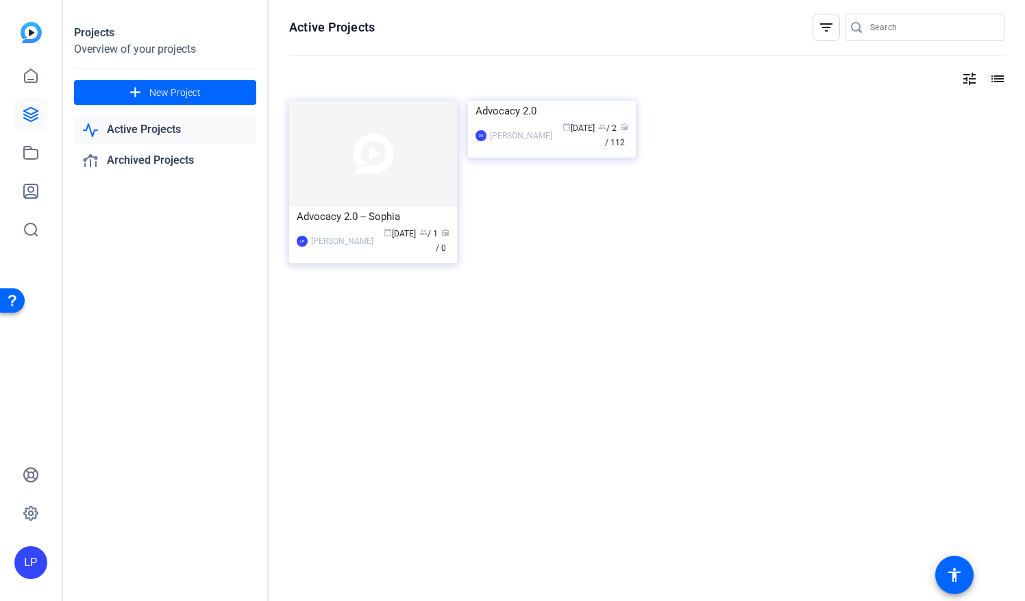
click at [34, 32] on img at bounding box center [31, 32] width 21 height 21
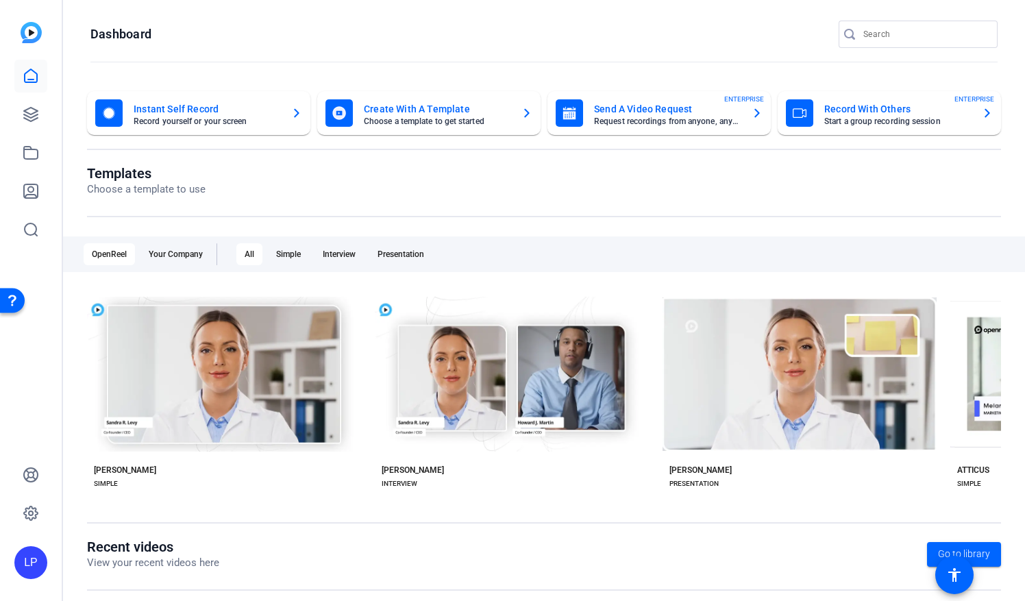
click at [611, 119] on mat-card-subtitle "Request recordings from anyone, anywhere" at bounding box center [667, 121] width 147 height 8
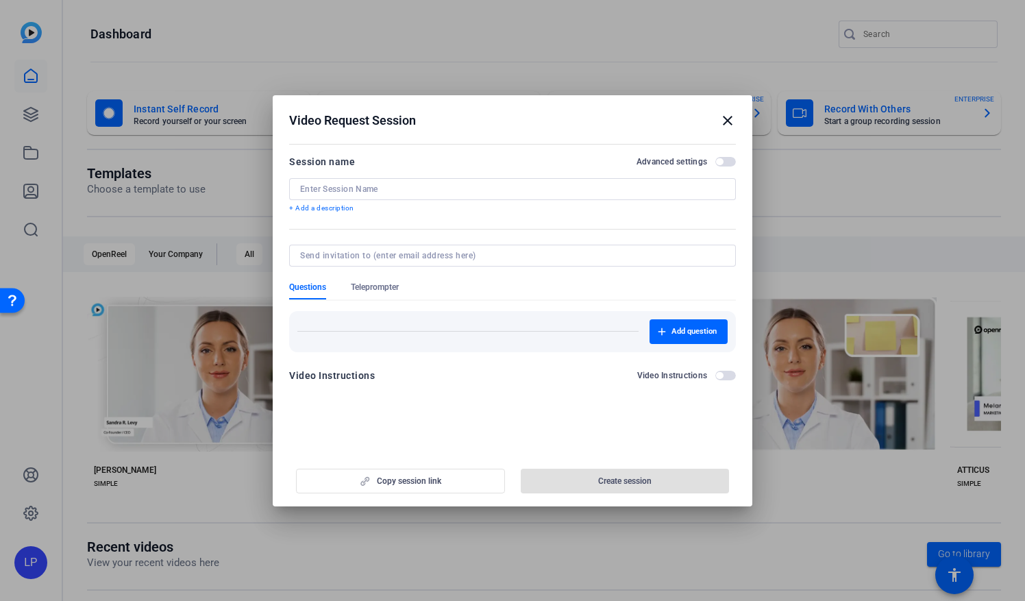
click at [401, 190] on input at bounding box center [512, 189] width 425 height 11
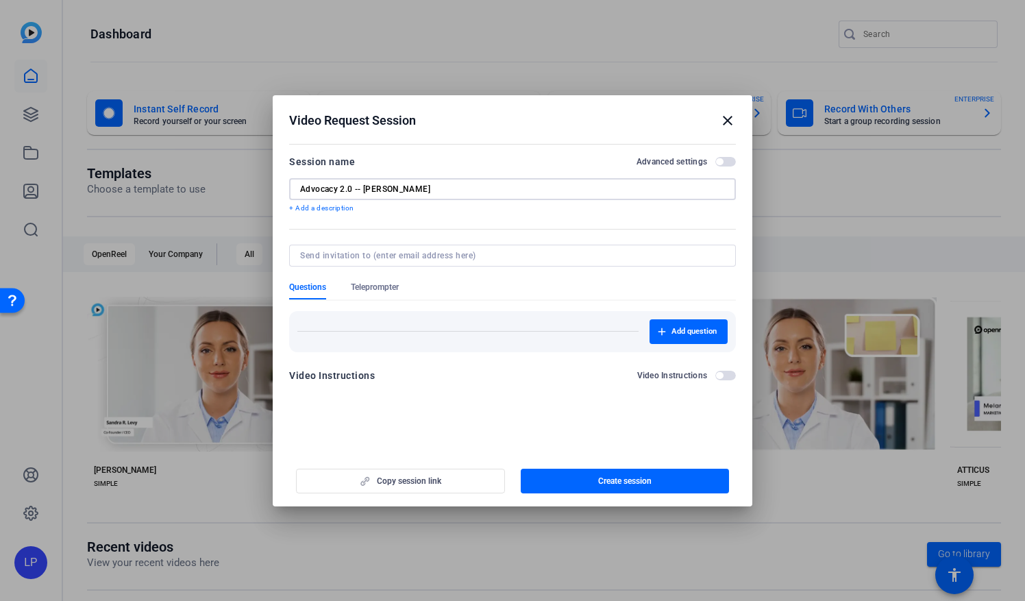
type input "Advocacy 2.0 -- [PERSON_NAME]"
click at [729, 164] on span "button" at bounding box center [725, 162] width 21 height 10
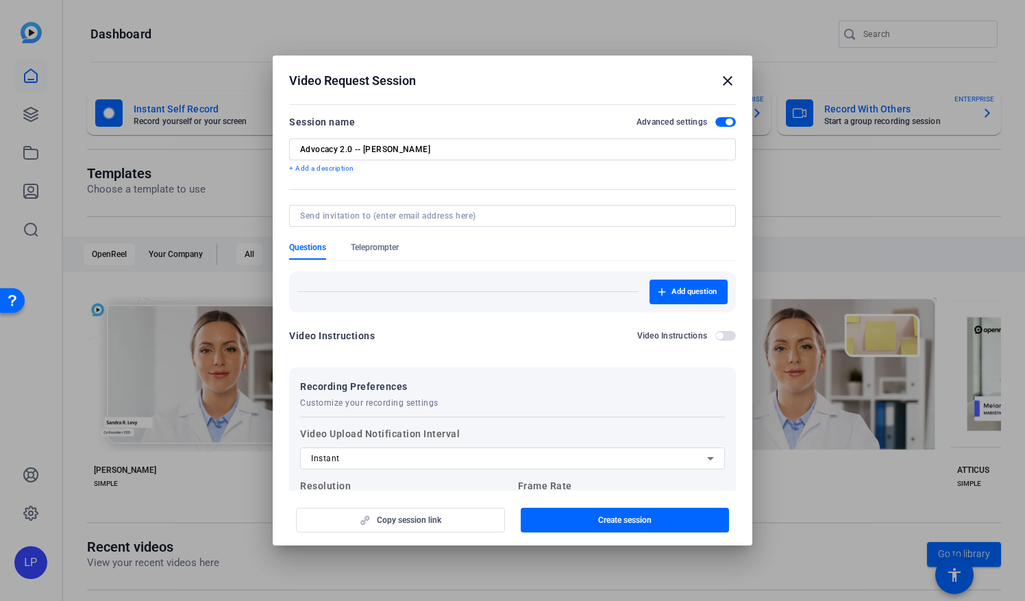
scroll to position [0, 0]
click at [725, 123] on span "button" at bounding box center [728, 121] width 7 height 7
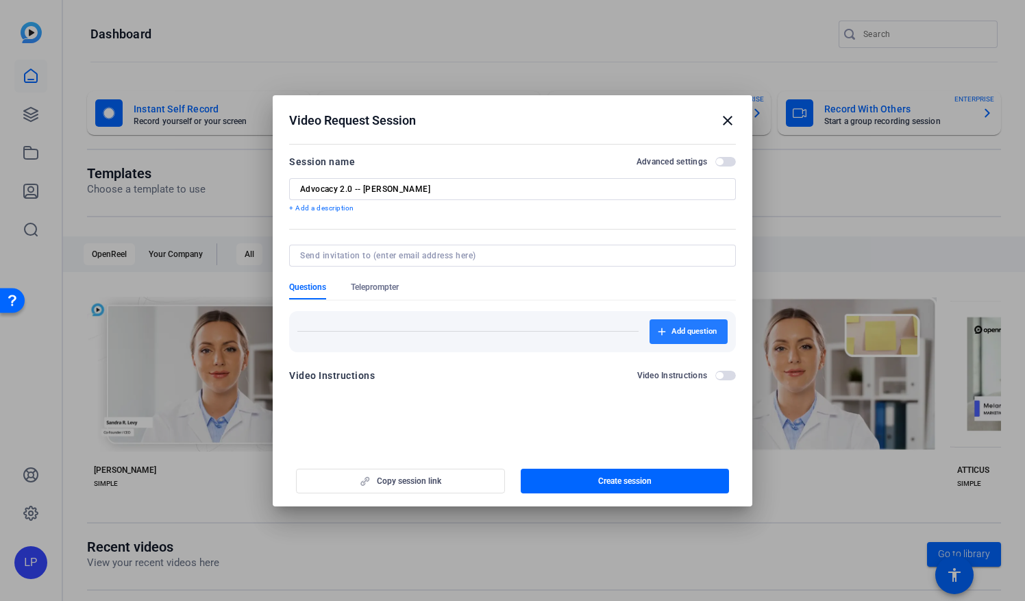
click at [675, 334] on span "Add question" at bounding box center [693, 331] width 45 height 11
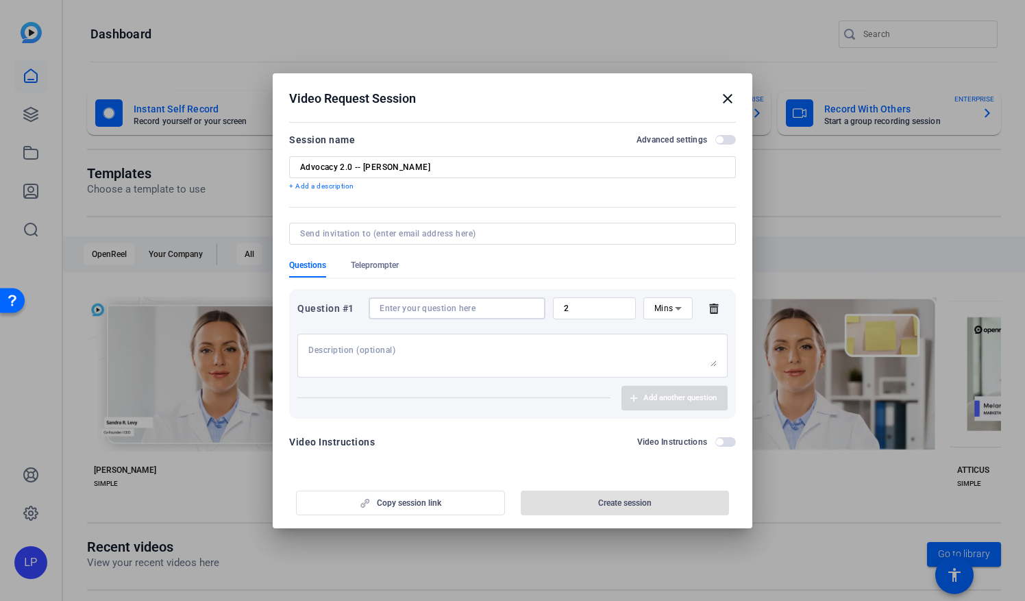
click at [418, 312] on input at bounding box center [456, 308] width 155 height 11
paste input "Why is this advocacy refresh built around a grassroots approach?"
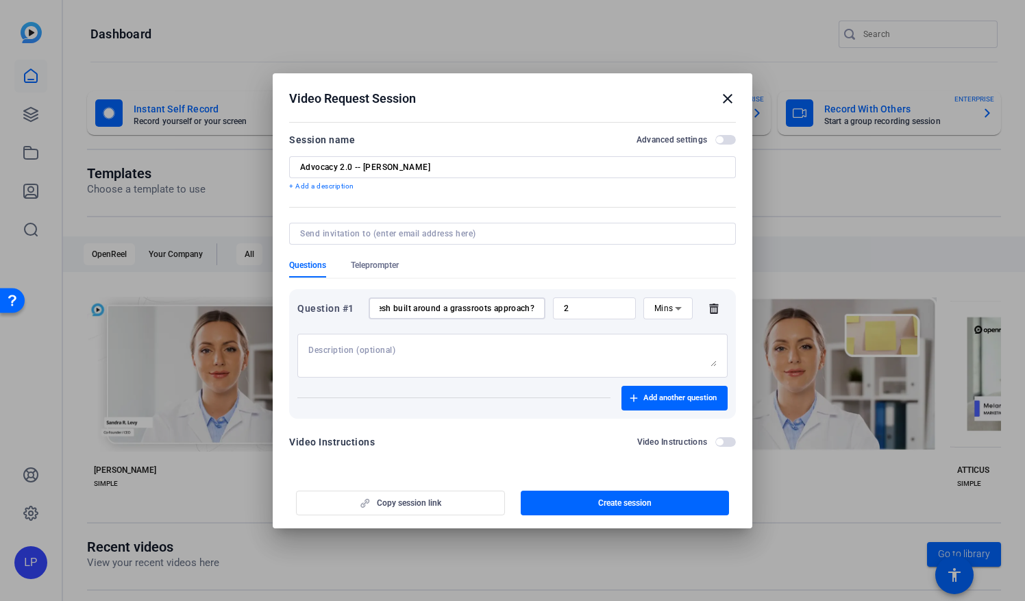
type input "Why is this advocacy refresh built around a grassroots approach?"
drag, startPoint x: 584, startPoint y: 311, endPoint x: 555, endPoint y: 318, distance: 29.1
click at [555, 318] on div "2" at bounding box center [594, 308] width 83 height 22
type input "1"
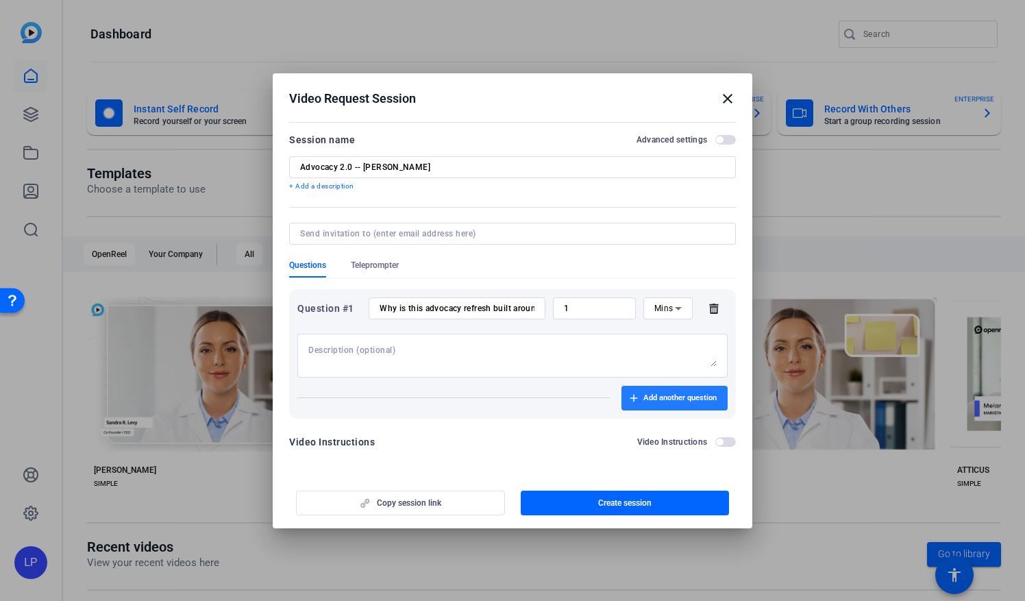
click at [684, 403] on span "button" at bounding box center [674, 398] width 106 height 33
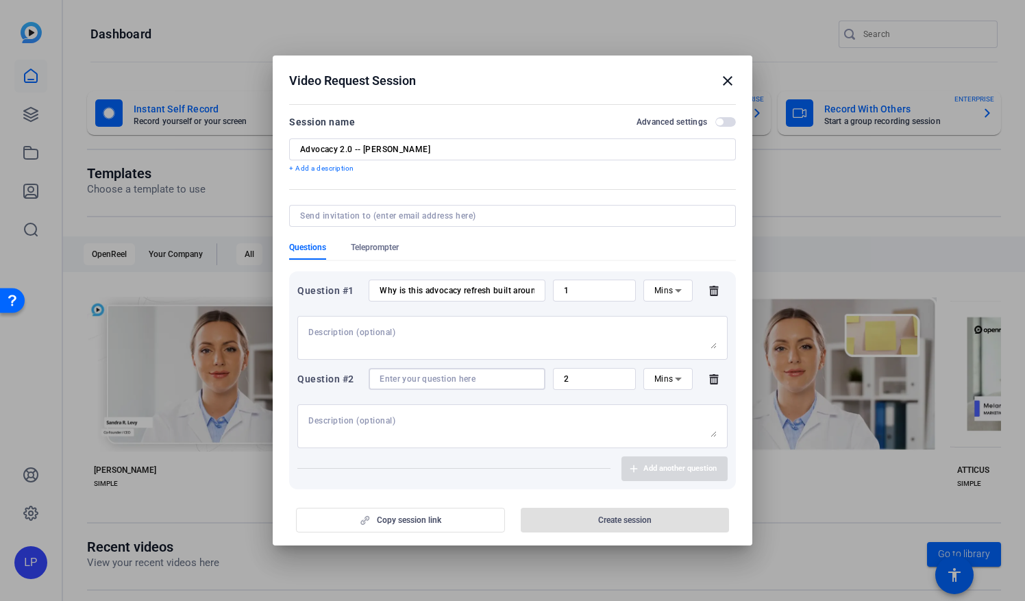
click at [404, 384] on input at bounding box center [456, 378] width 155 height 11
paste input "What makes this approach different from DI’s past advocacy work?"
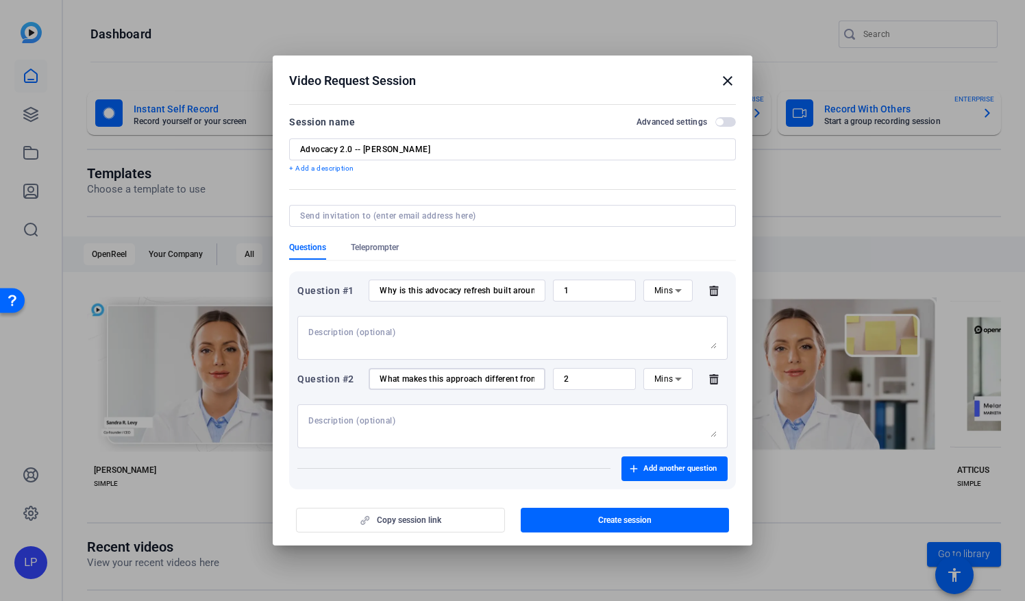
scroll to position [0, 113]
type input "What makes this approach different from DI’s past advocacy work?"
click at [679, 471] on span "Add another question" at bounding box center [679, 468] width 73 height 11
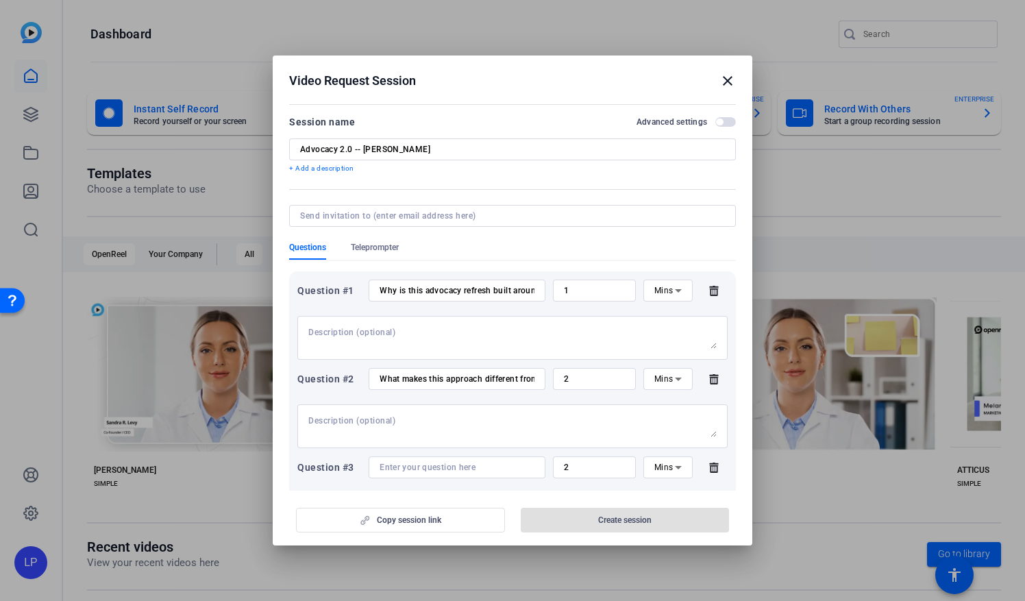
click at [575, 382] on input "2" at bounding box center [594, 378] width 61 height 11
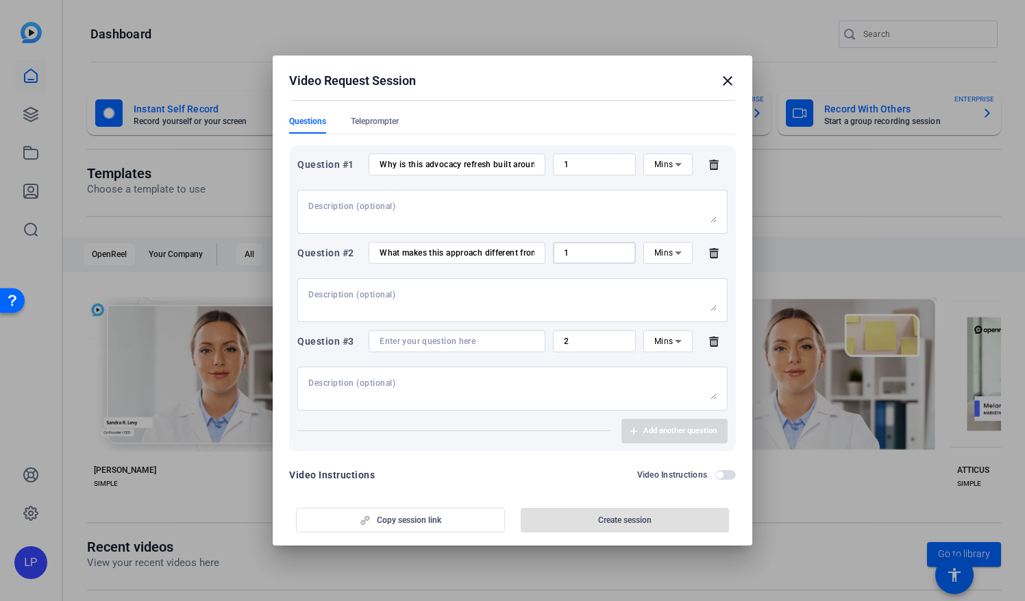
scroll to position [137, 0]
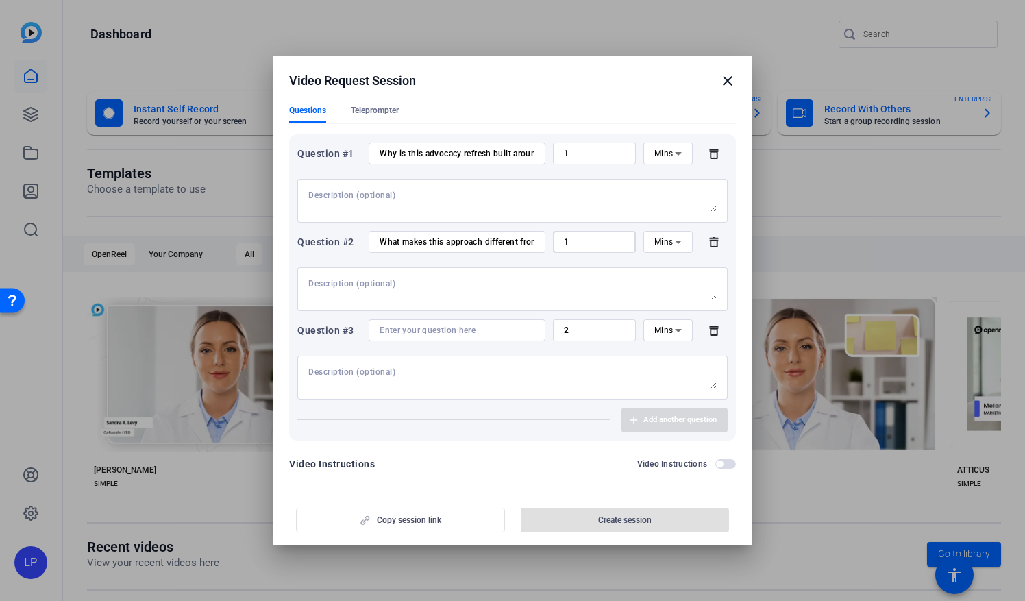
type input "1"
click at [414, 336] on div at bounding box center [456, 330] width 155 height 22
paste input "What are some examples of what members can expect to see?"
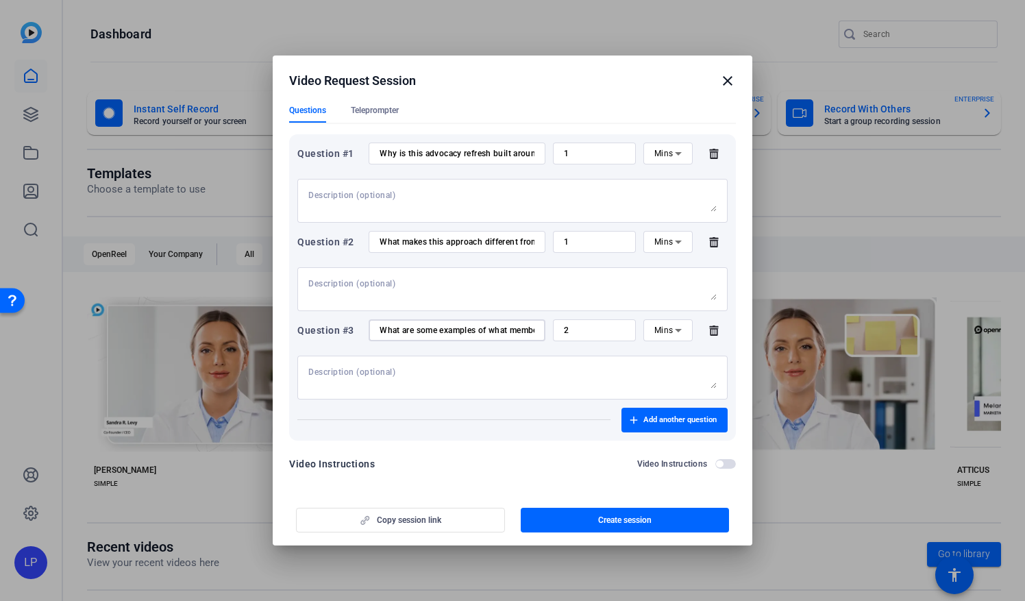
scroll to position [0, 96]
type input "What are some examples of what members can expect to see?"
click at [703, 425] on span "Add another question" at bounding box center [679, 419] width 73 height 11
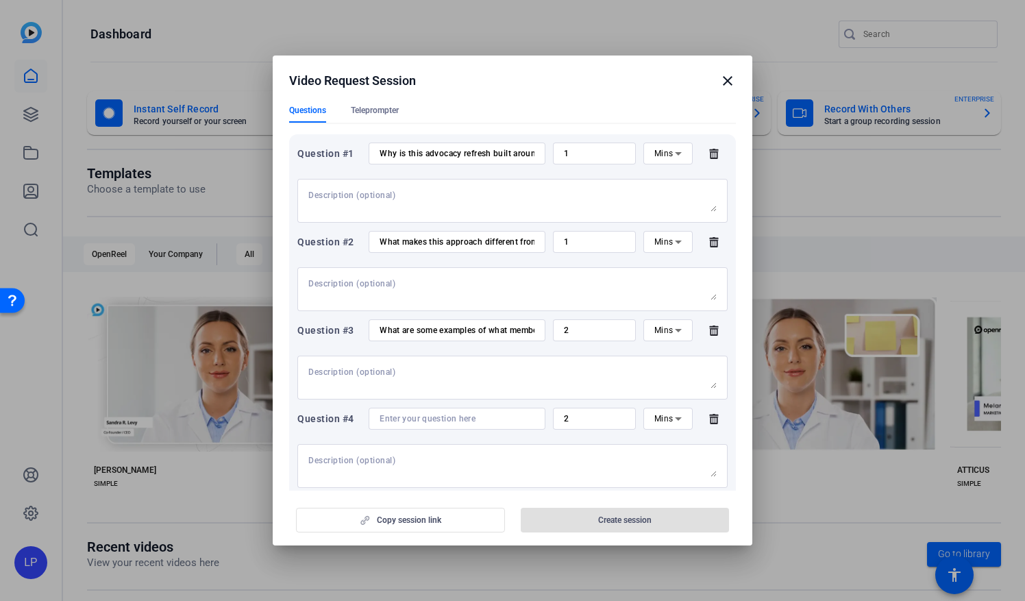
click at [473, 423] on input at bounding box center [456, 418] width 155 height 11
paste input "How does this support the day-to-day work of destination professionals?"
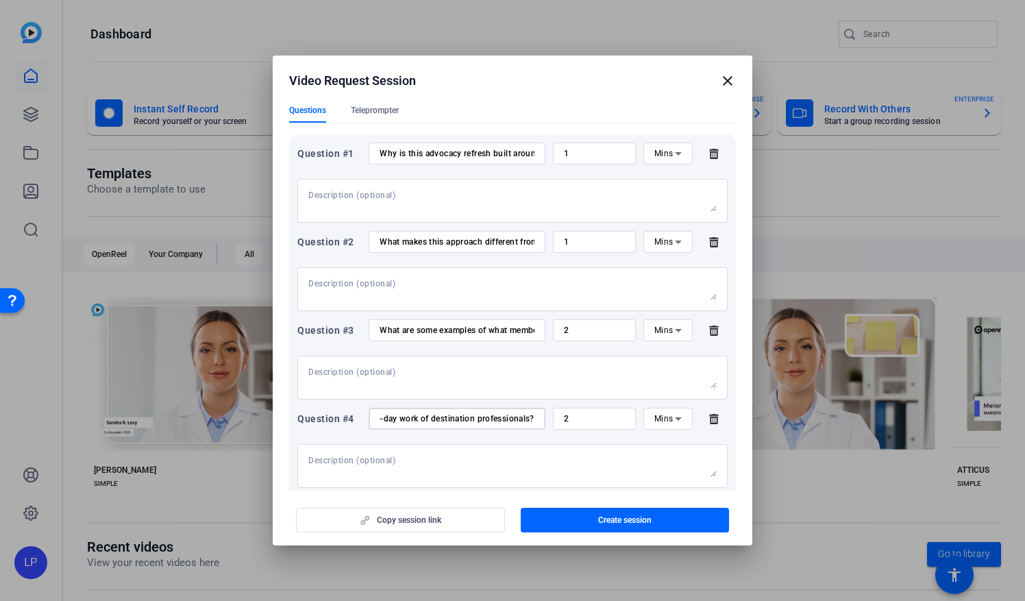
type input "How does this support the day-to-day work of destination professionals?"
drag, startPoint x: 577, startPoint y: 332, endPoint x: 555, endPoint y: 334, distance: 22.1
click at [555, 334] on div "2" at bounding box center [594, 330] width 83 height 22
type input "1"
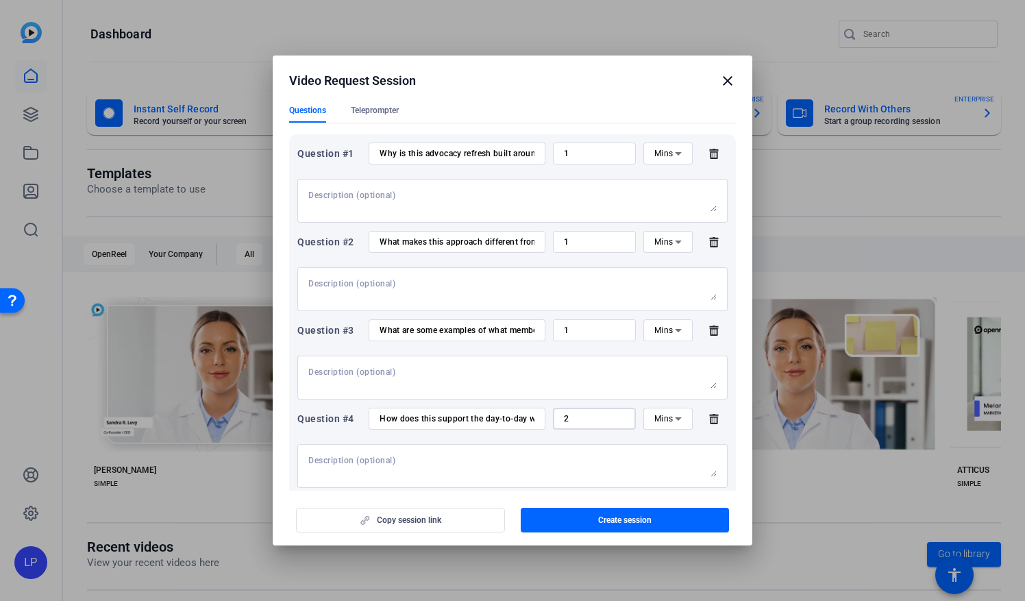
drag, startPoint x: 577, startPoint y: 418, endPoint x: 545, endPoint y: 421, distance: 32.3
click at [545, 421] on div "Question #4 How does this support the day-to-day work of destination profession…" at bounding box center [512, 419] width 430 height 22
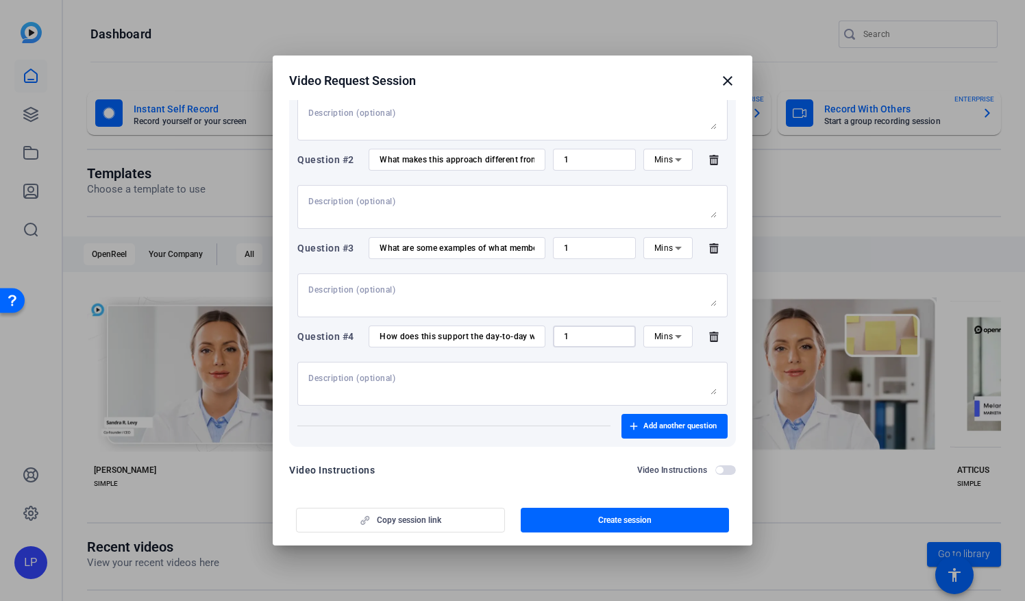
scroll to position [229, 0]
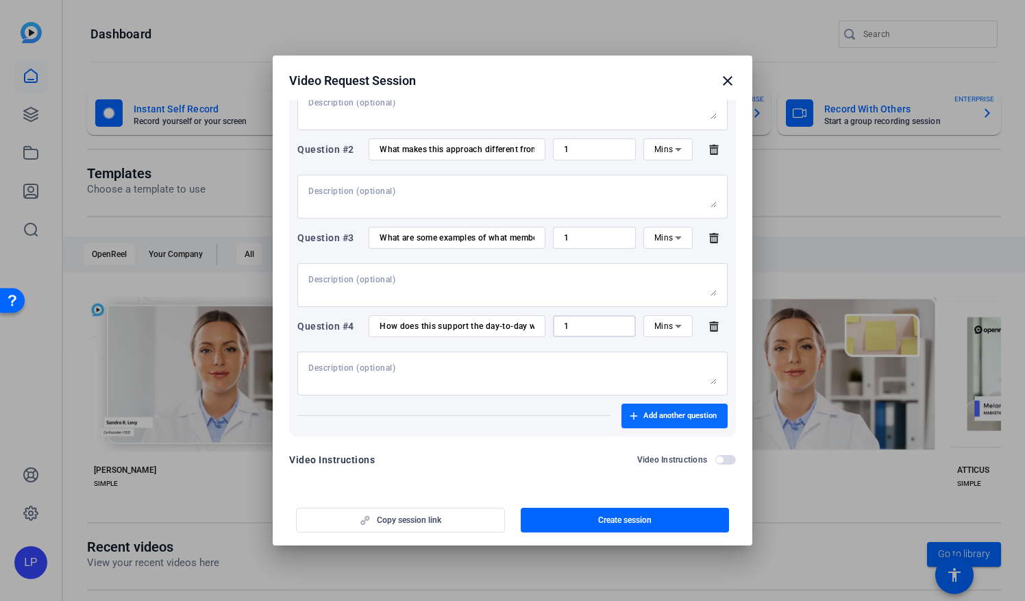
type input "1"
click at [656, 410] on span "Add another question" at bounding box center [679, 415] width 73 height 11
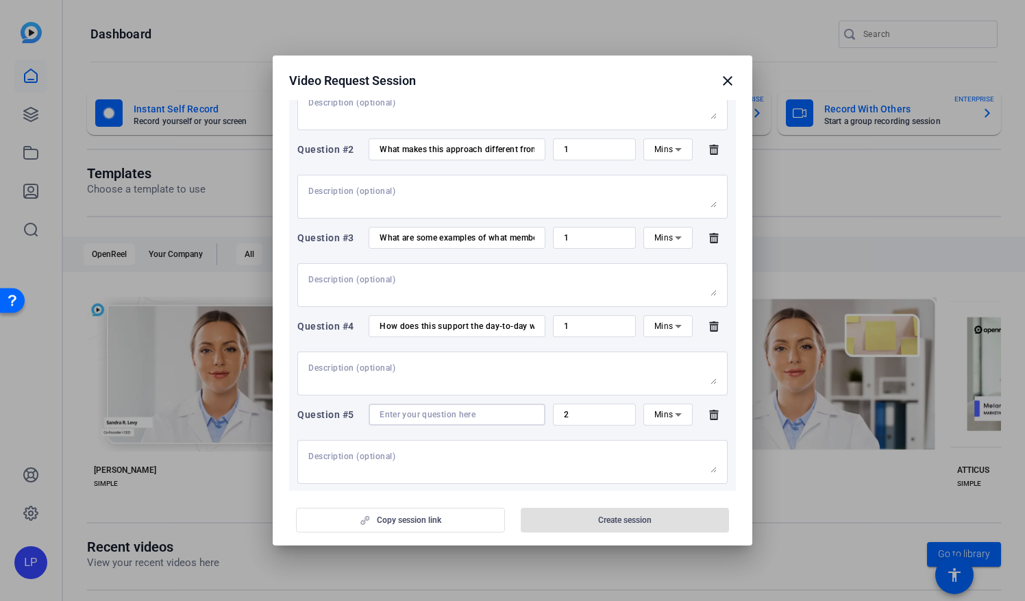
click at [402, 414] on input at bounding box center [456, 414] width 155 height 11
paste input "What message do you want to send to members about what’s ahead?"
type input "What message do you want to send to members about what’s ahead?"
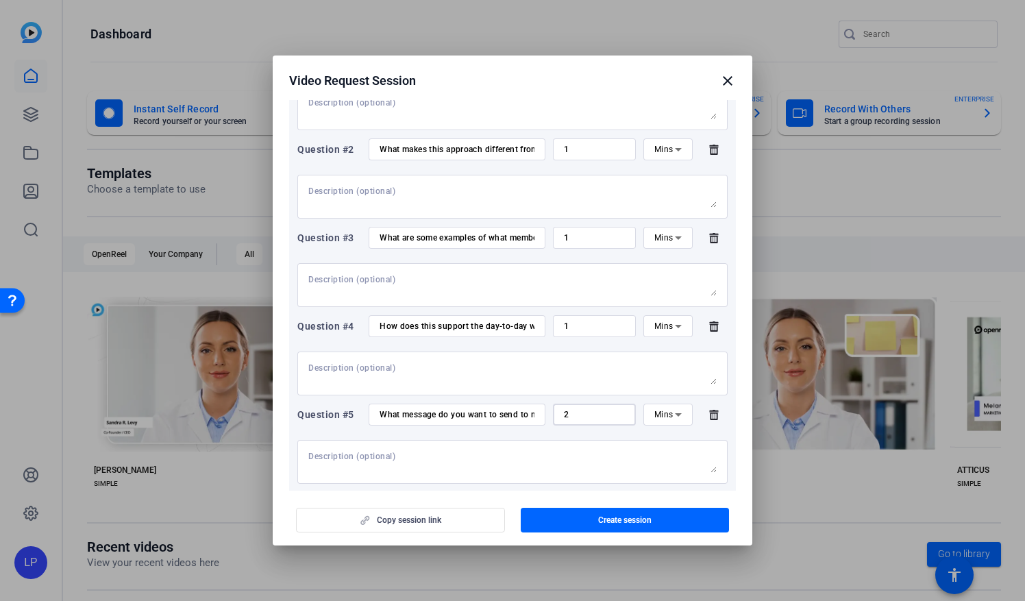
drag, startPoint x: 585, startPoint y: 416, endPoint x: 542, endPoint y: 423, distance: 43.1
click at [542, 423] on div "Question #5 What message do you want to send to members about what’s ahead? 2 M…" at bounding box center [512, 414] width 430 height 22
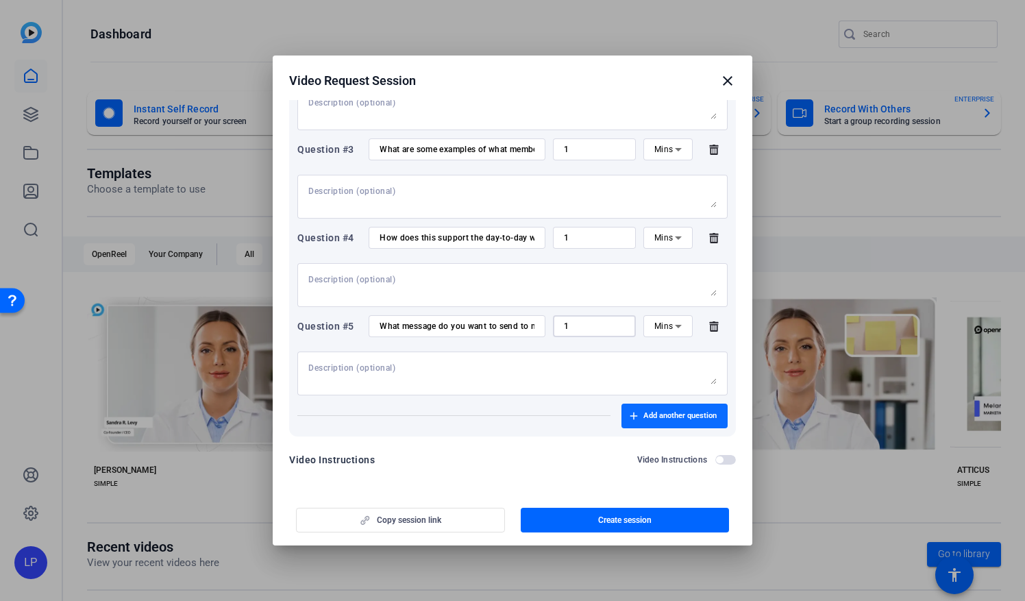
type input "1"
click at [651, 416] on span "Add another question" at bounding box center [679, 415] width 73 height 11
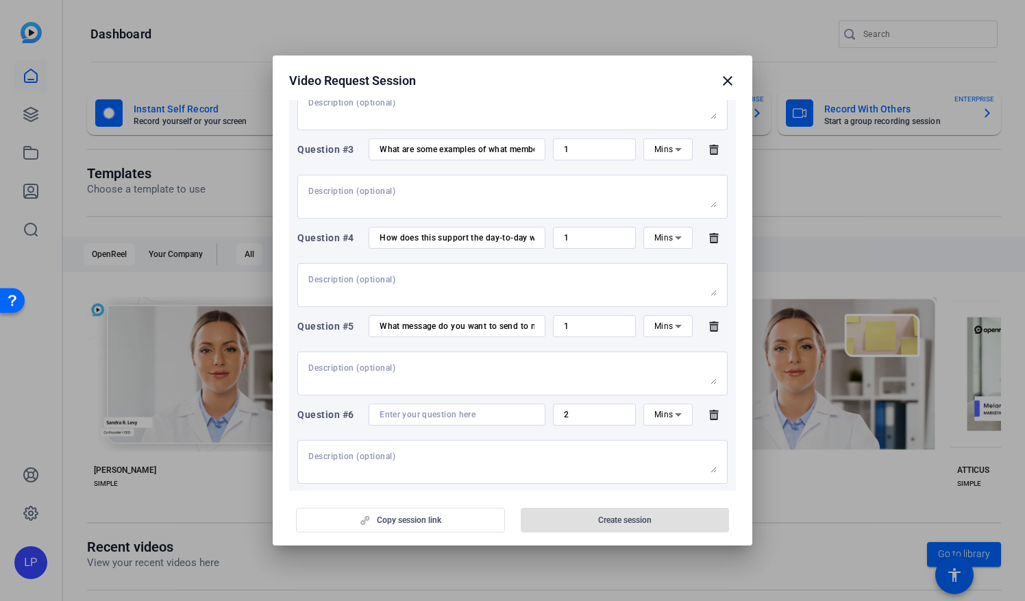
click at [425, 422] on div at bounding box center [456, 414] width 155 height 22
click at [421, 418] on input at bounding box center [456, 414] width 155 height 11
type input "Anything additiona"
click at [593, 525] on span "button" at bounding box center [625, 519] width 209 height 33
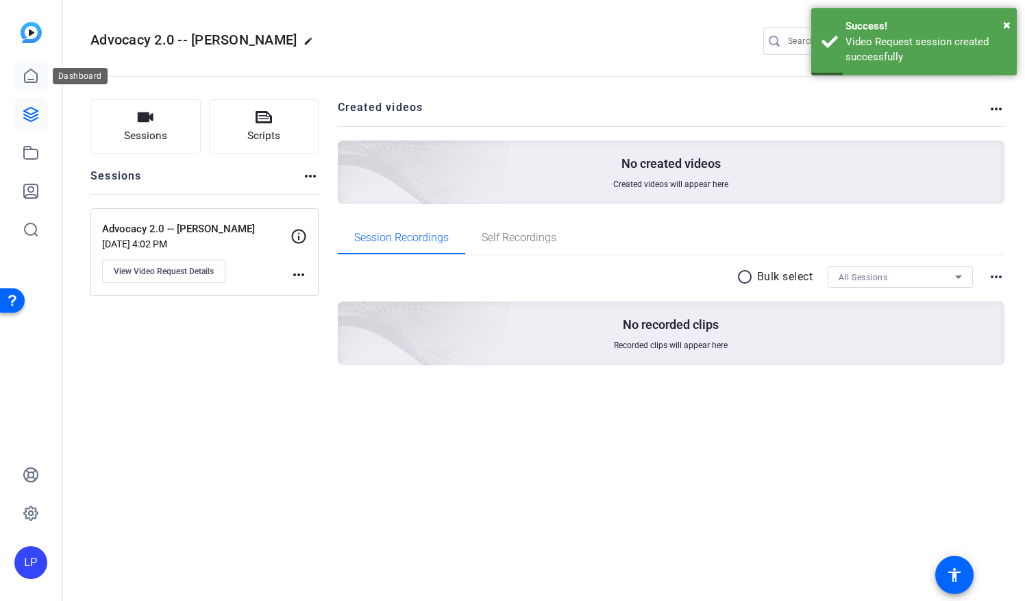
click at [30, 77] on icon at bounding box center [31, 76] width 16 height 16
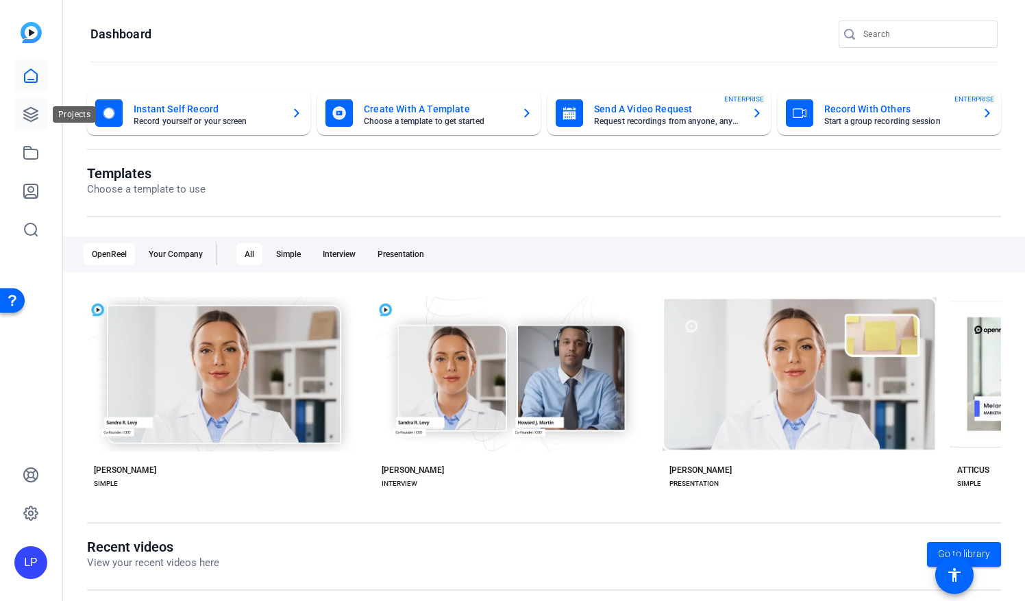
click at [34, 119] on icon at bounding box center [31, 115] width 14 height 14
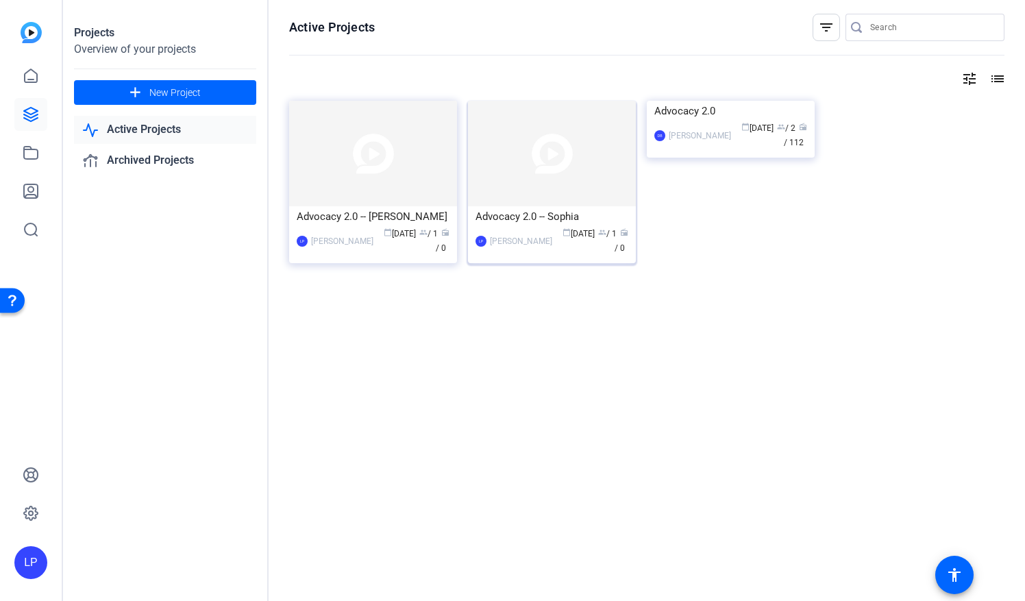
click at [543, 205] on img at bounding box center [552, 153] width 168 height 105
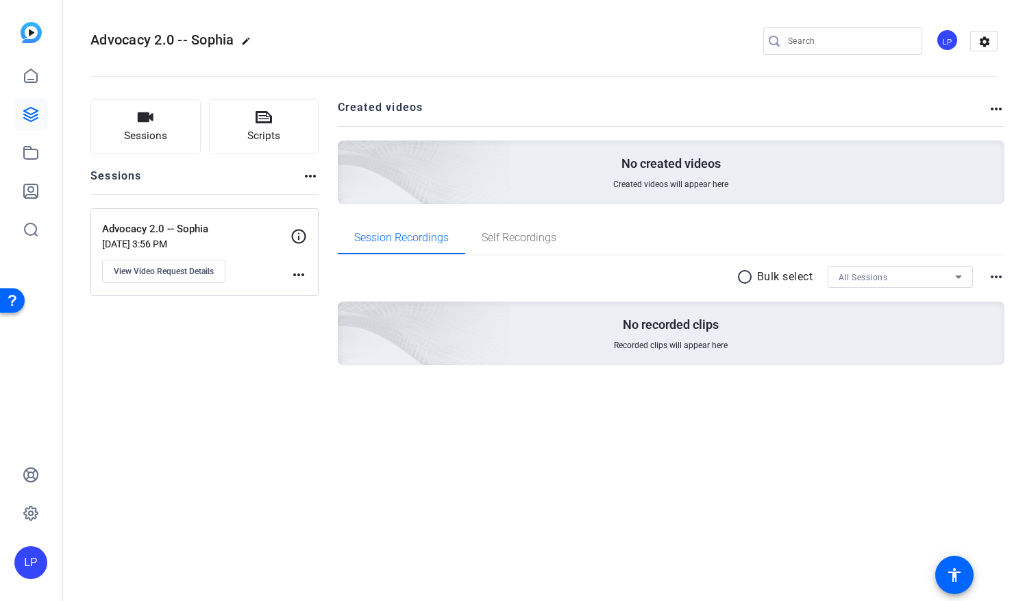
click at [193, 233] on p "Advocacy 2.0 -- Sophia" at bounding box center [196, 229] width 188 height 16
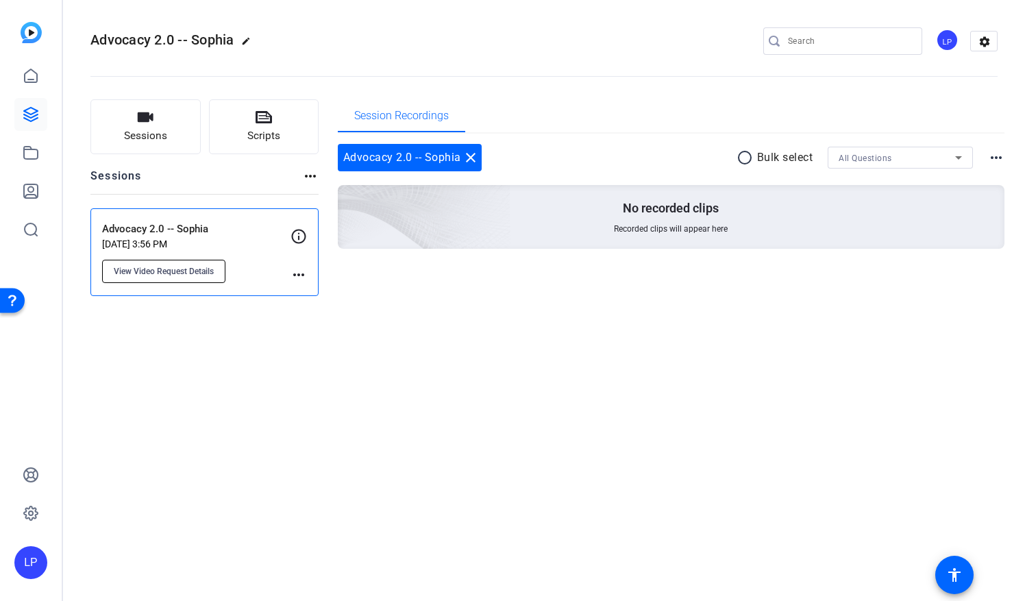
click at [196, 271] on span "View Video Request Details" at bounding box center [164, 271] width 100 height 11
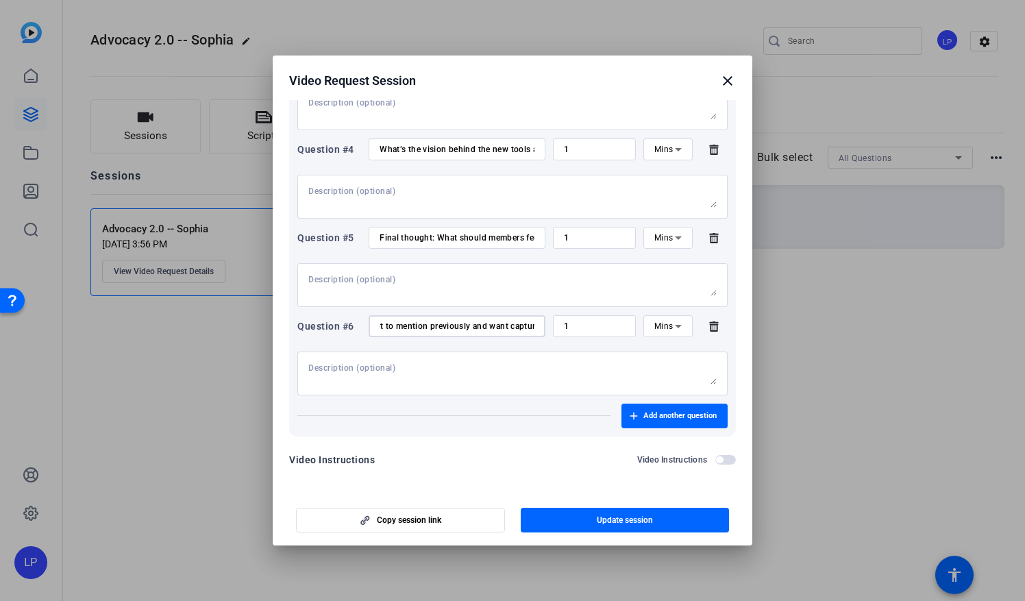
scroll to position [0, 99]
drag, startPoint x: 379, startPoint y: 325, endPoint x: 551, endPoint y: 335, distance: 171.5
click at [551, 335] on div "Question #6 Anything you forgot to mention previously and want captured ... 1 M…" at bounding box center [512, 326] width 430 height 22
click at [725, 83] on mat-icon "close" at bounding box center [727, 81] width 16 height 16
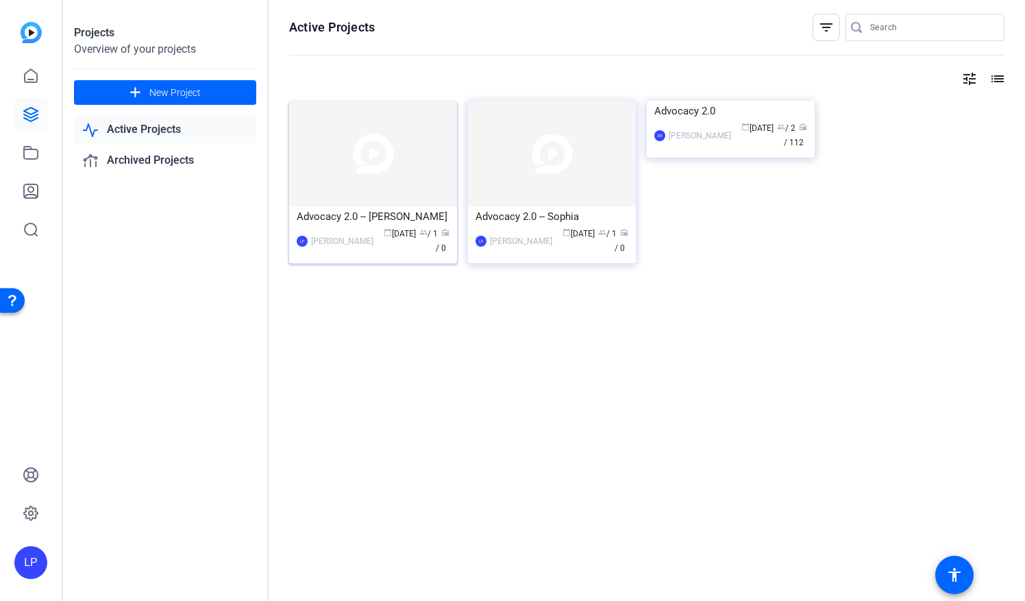
click at [384, 188] on img at bounding box center [373, 153] width 168 height 105
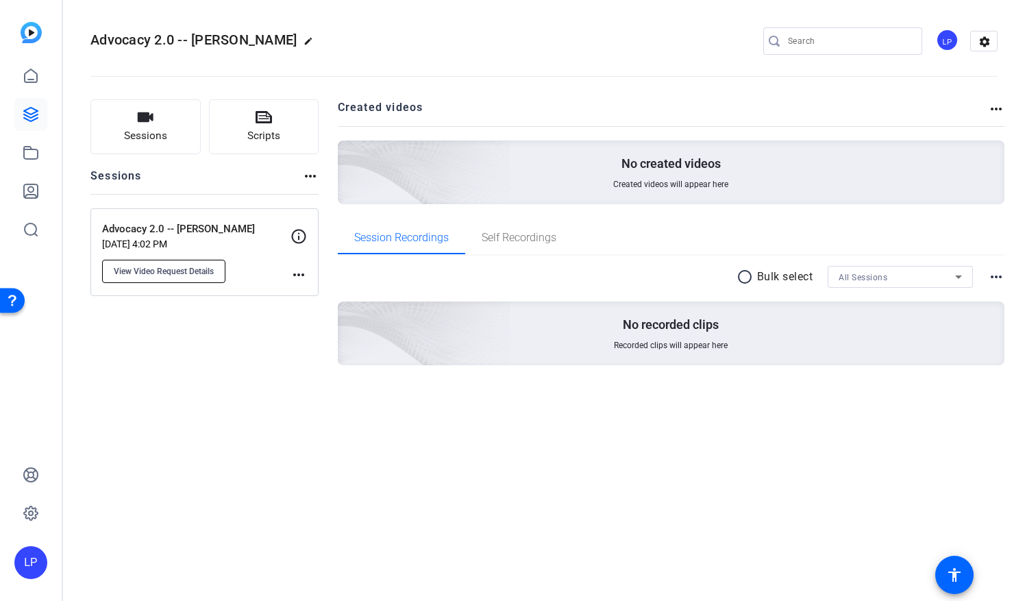
click at [192, 276] on button "View Video Request Details" at bounding box center [163, 271] width 123 height 23
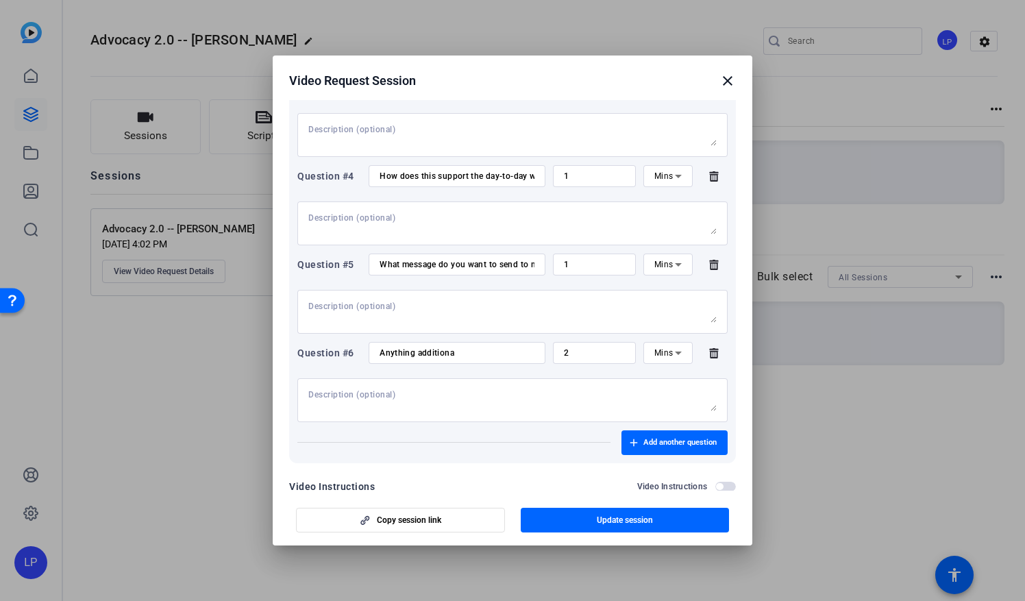
scroll to position [406, 0]
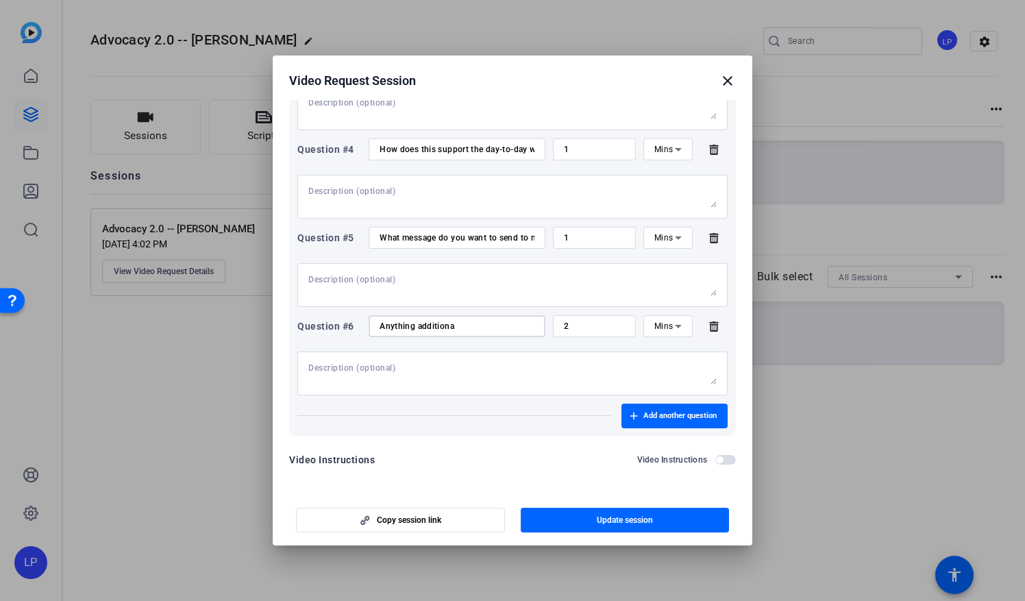
drag, startPoint x: 379, startPoint y: 323, endPoint x: 497, endPoint y: 329, distance: 118.0
click at [497, 329] on input "Anything additiona" at bounding box center [456, 326] width 155 height 11
paste input "you forgot to mention previously and want captured ..."
type input "Anything you forgot to mention previously and want captured ..."
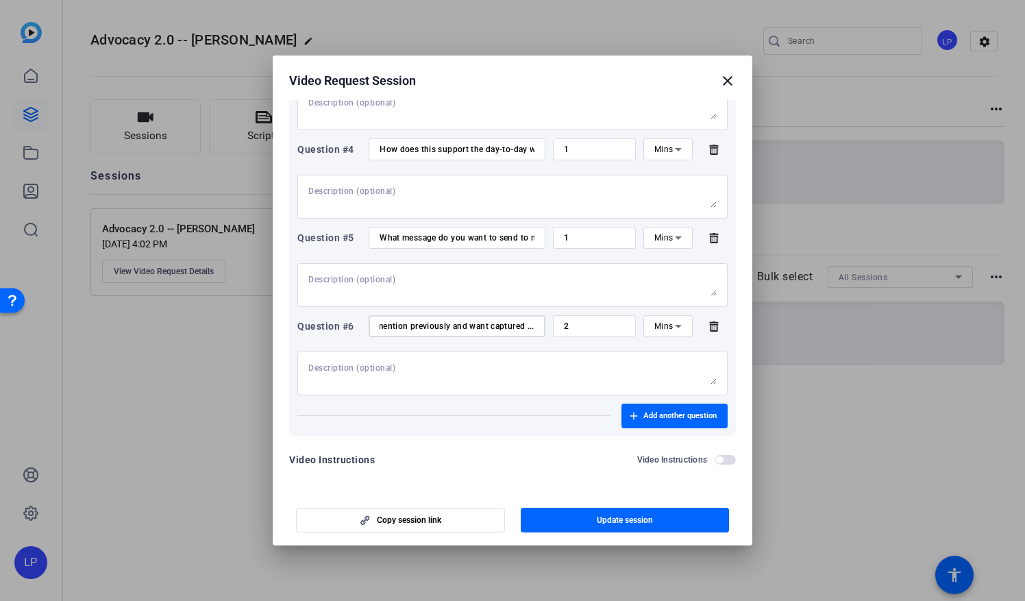
scroll to position [0, 0]
drag, startPoint x: 577, startPoint y: 323, endPoint x: 558, endPoint y: 327, distance: 20.4
click at [558, 327] on div "2" at bounding box center [594, 326] width 83 height 22
type input "1"
click at [561, 458] on div "Video Instructions Video Instructions" at bounding box center [512, 459] width 447 height 16
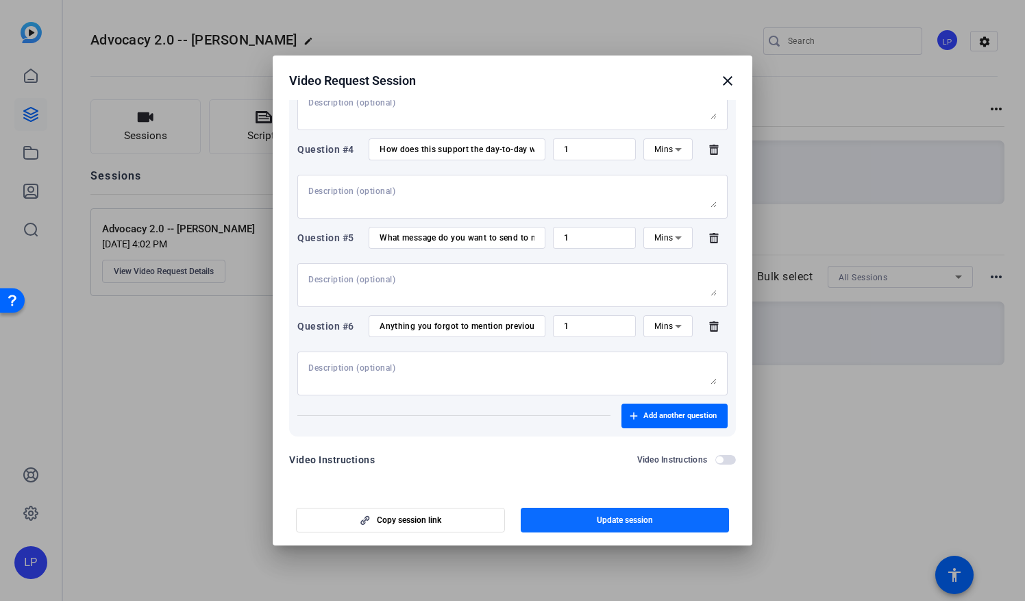
click at [590, 519] on span "button" at bounding box center [625, 519] width 209 height 33
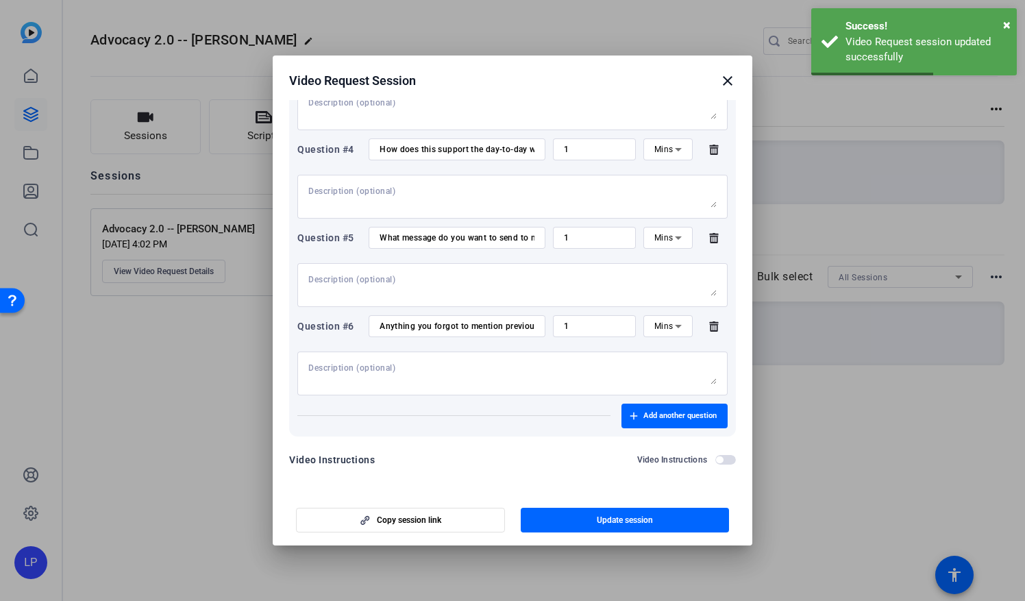
click at [723, 86] on mat-icon "close" at bounding box center [727, 81] width 16 height 16
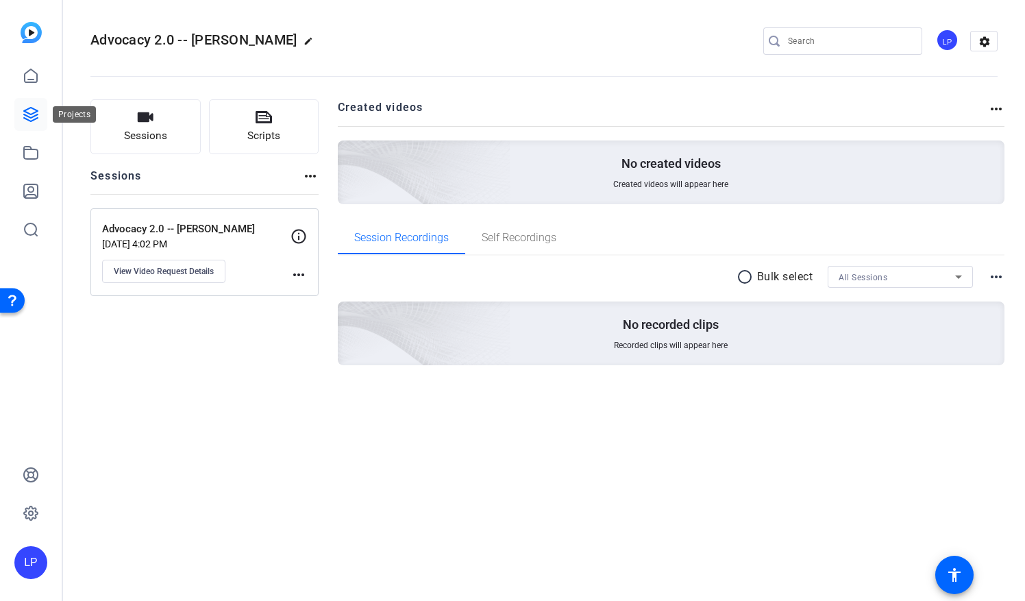
click at [24, 118] on icon at bounding box center [31, 115] width 14 height 14
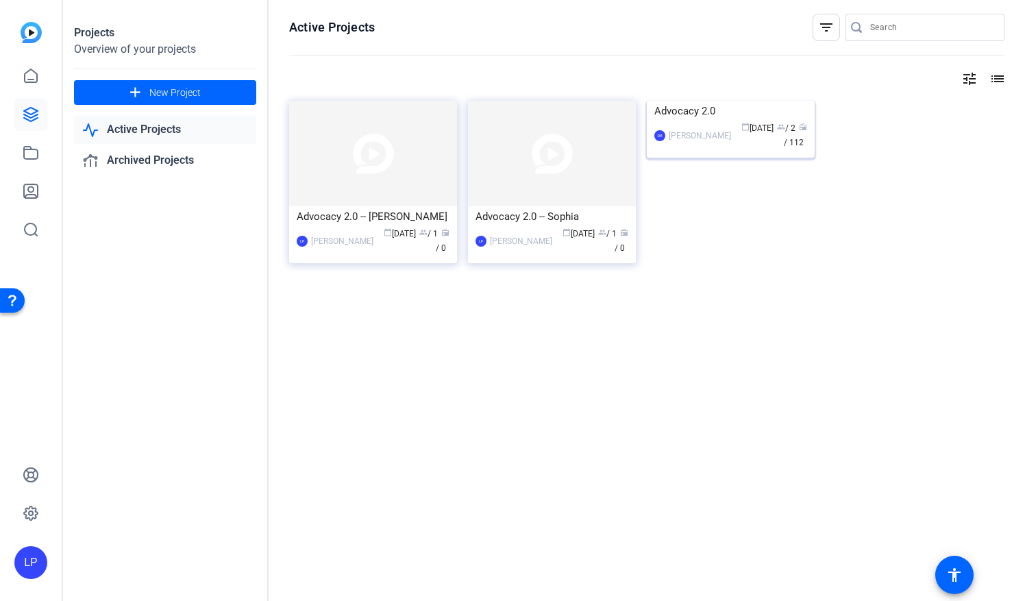
click at [707, 121] on div "Advocacy 2.0" at bounding box center [730, 111] width 153 height 21
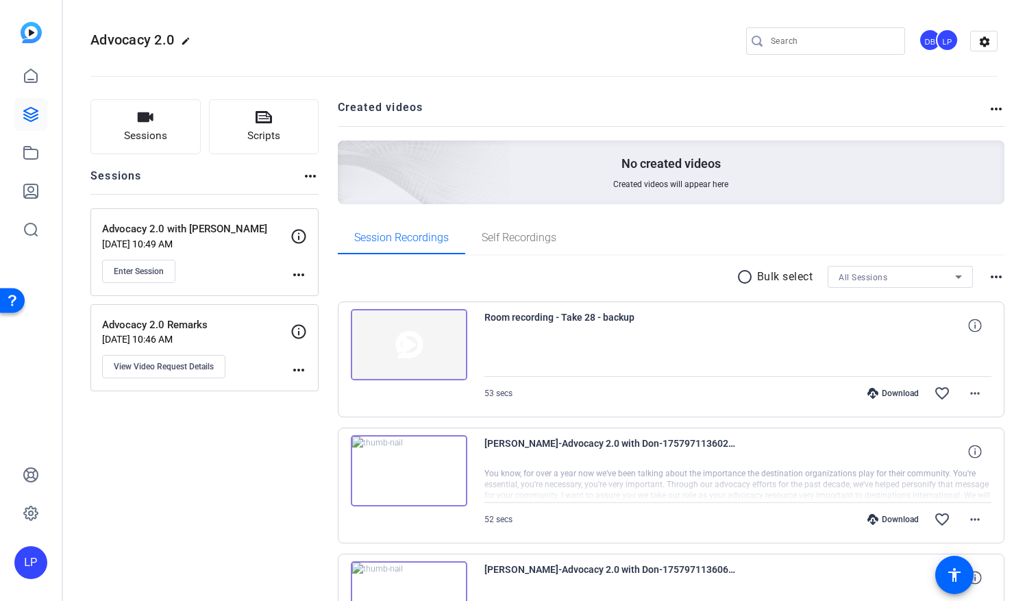
click at [241, 329] on p "Advocacy 2.0 Remarks" at bounding box center [196, 325] width 188 height 16
